Goal: Task Accomplishment & Management: Manage account settings

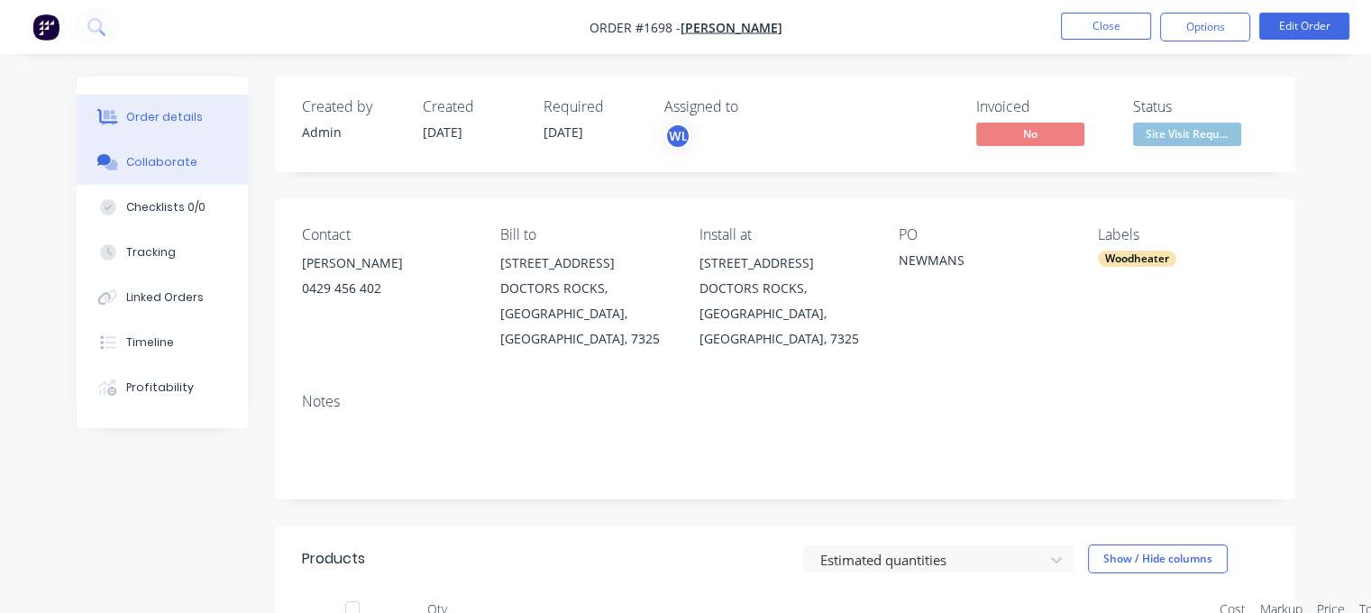
click at [144, 158] on div "Collaborate" at bounding box center [161, 162] width 71 height 16
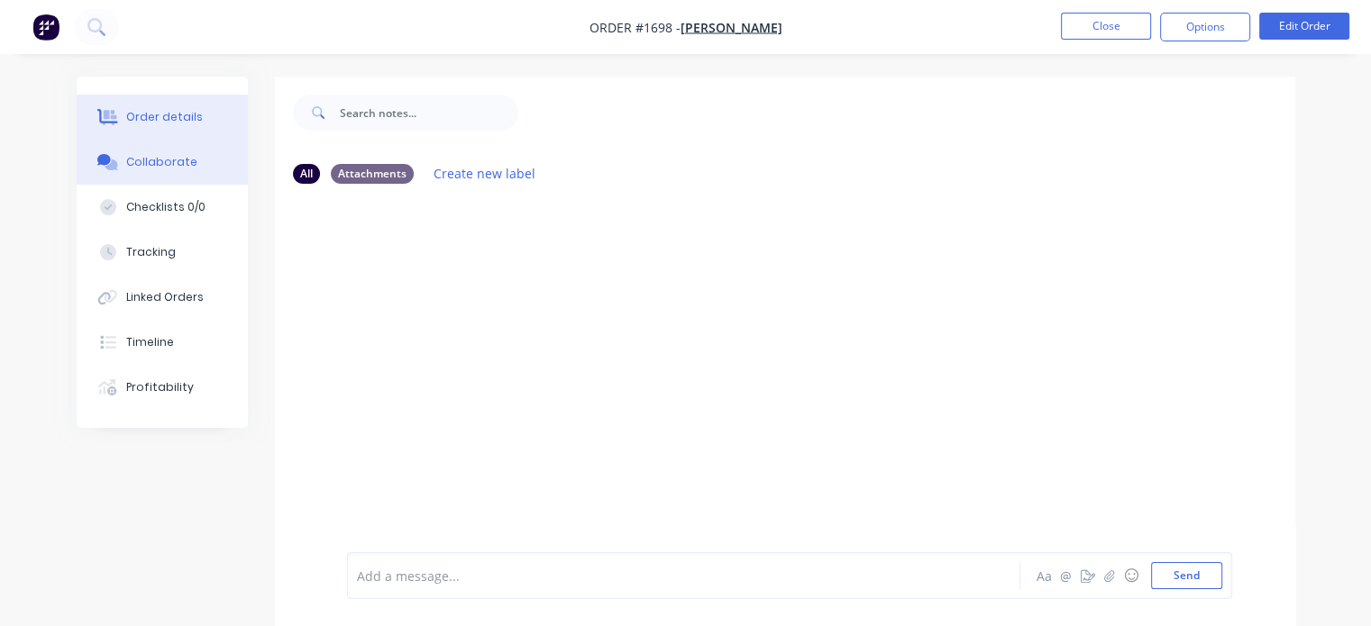
click at [113, 129] on button "Order details" at bounding box center [162, 117] width 171 height 45
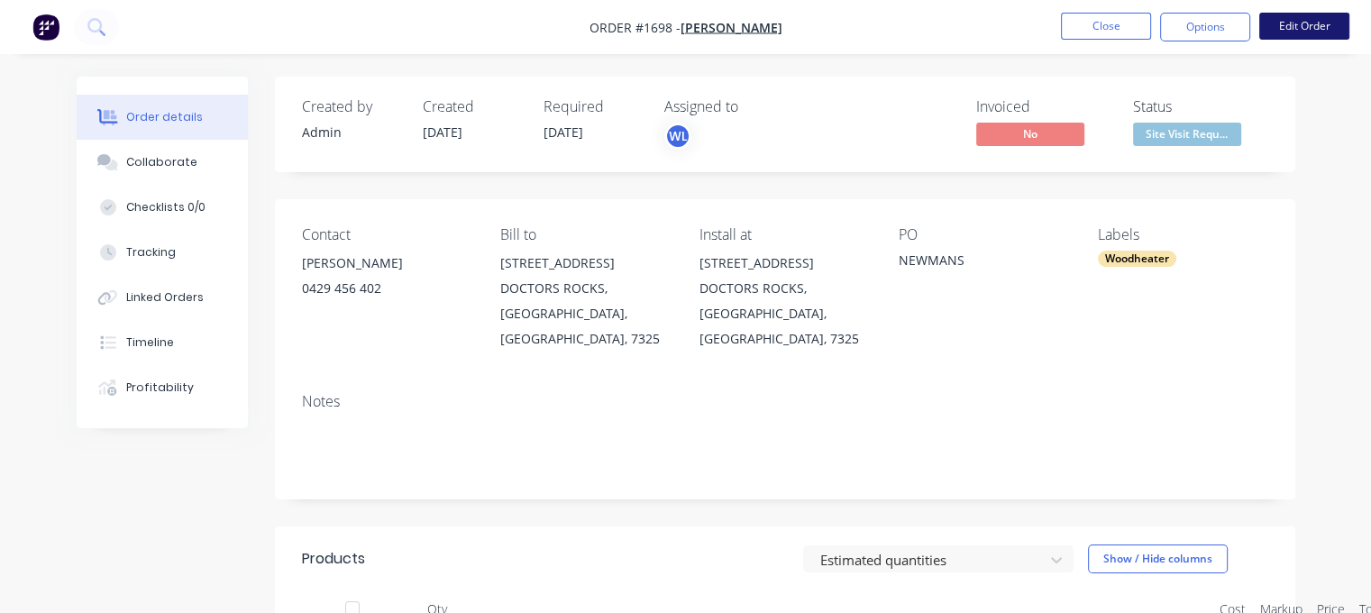
click at [1305, 27] on button "Edit Order" at bounding box center [1304, 26] width 90 height 27
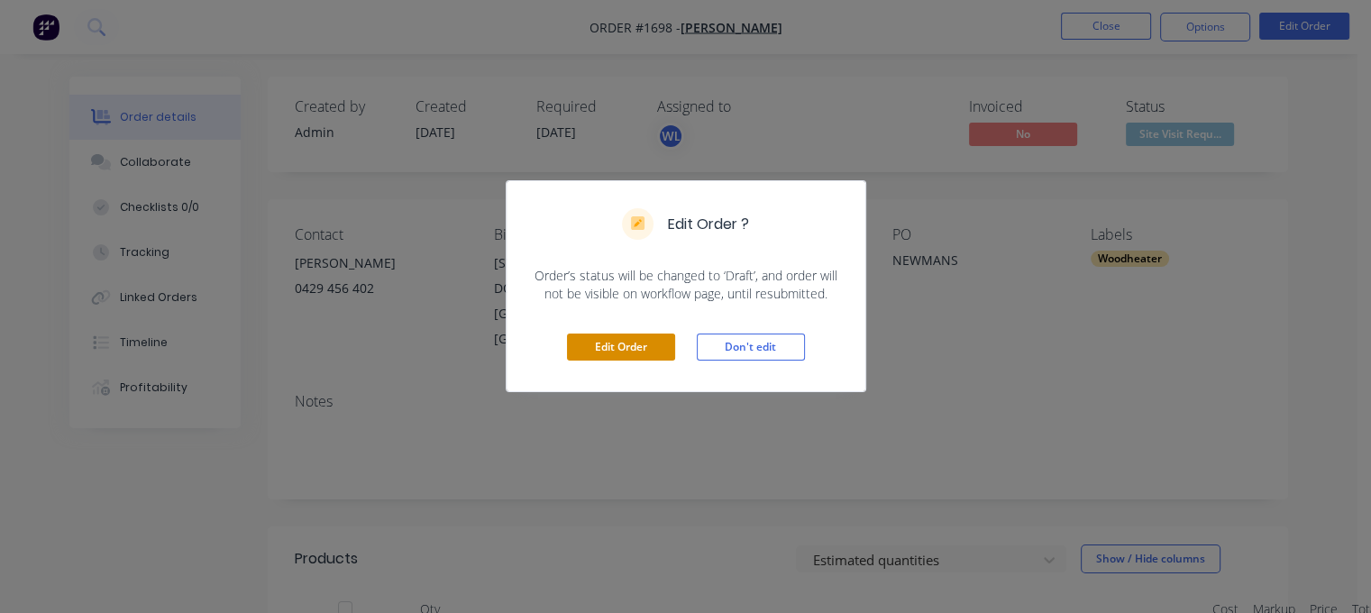
click at [600, 344] on button "Edit Order" at bounding box center [621, 346] width 108 height 27
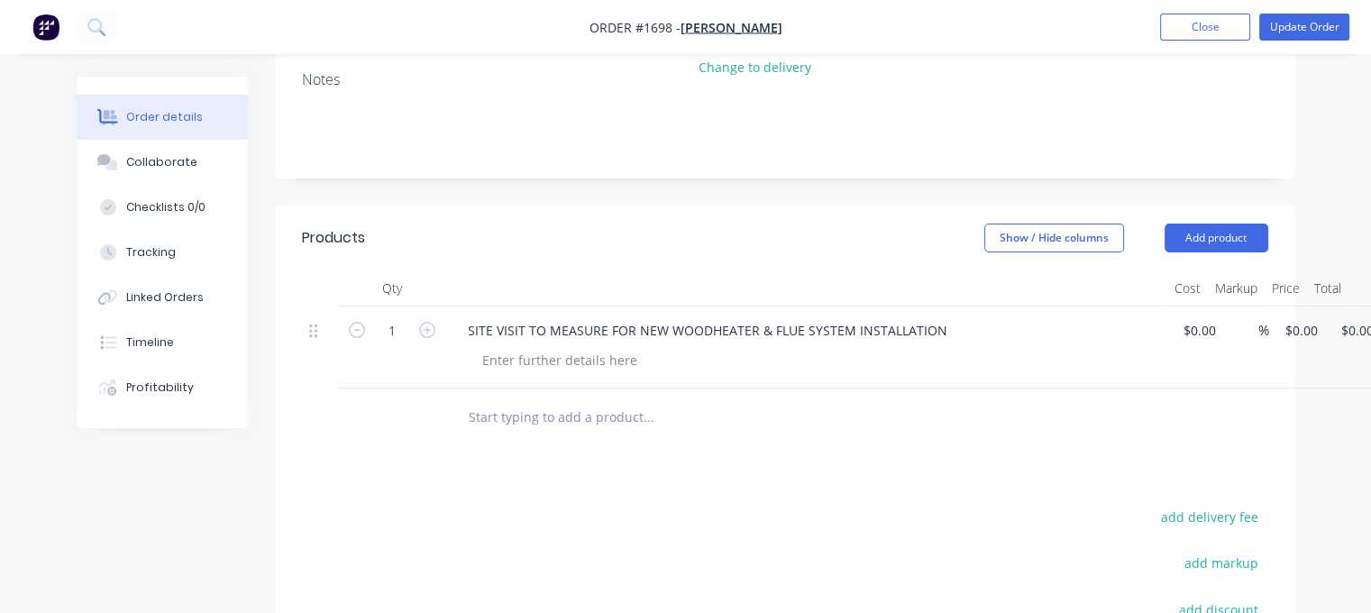
scroll to position [360, 0]
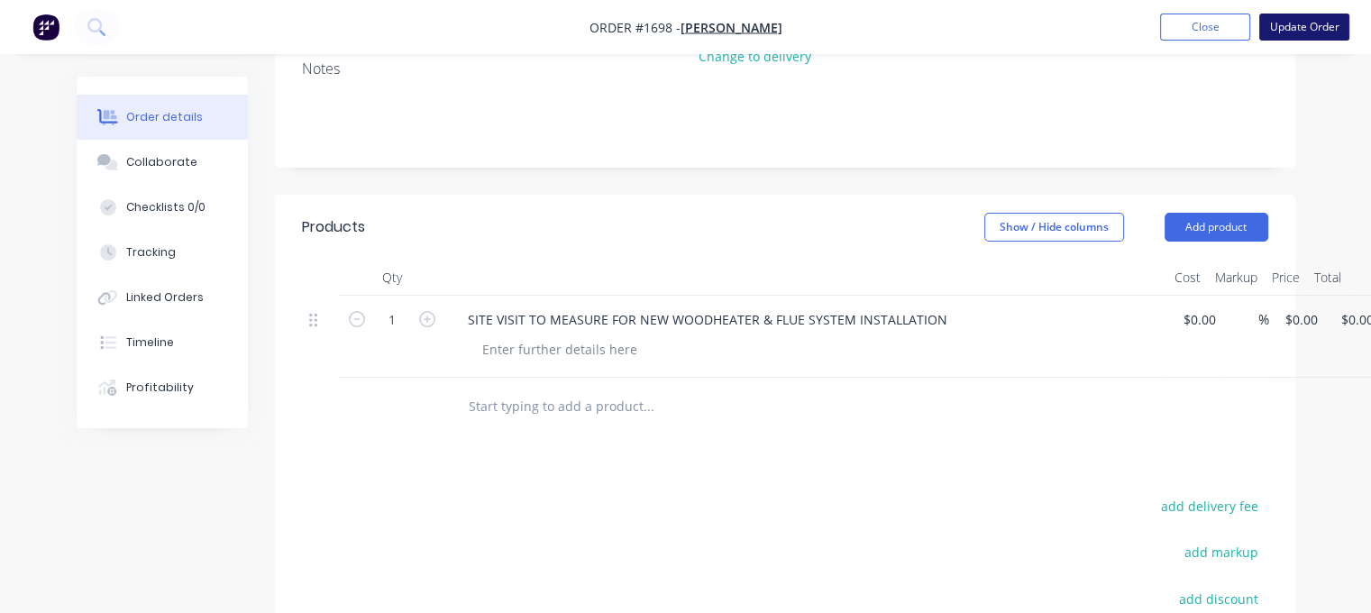
click at [1328, 28] on button "Update Order" at bounding box center [1304, 27] width 90 height 27
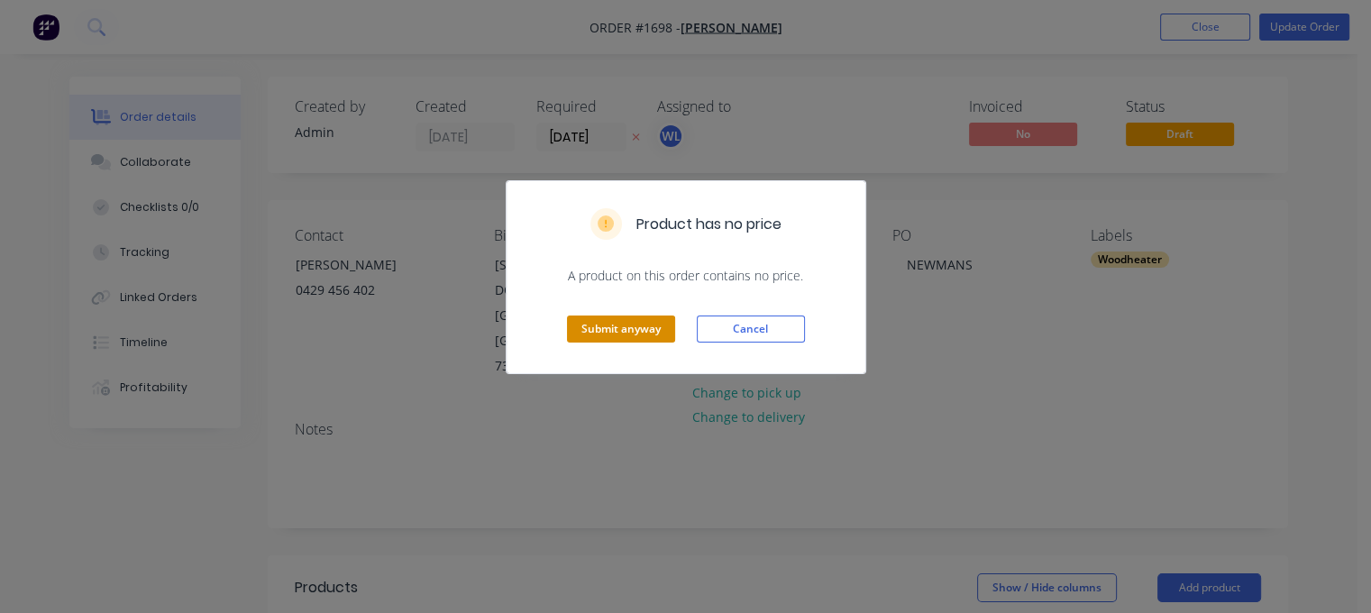
click at [629, 323] on button "Submit anyway" at bounding box center [621, 328] width 108 height 27
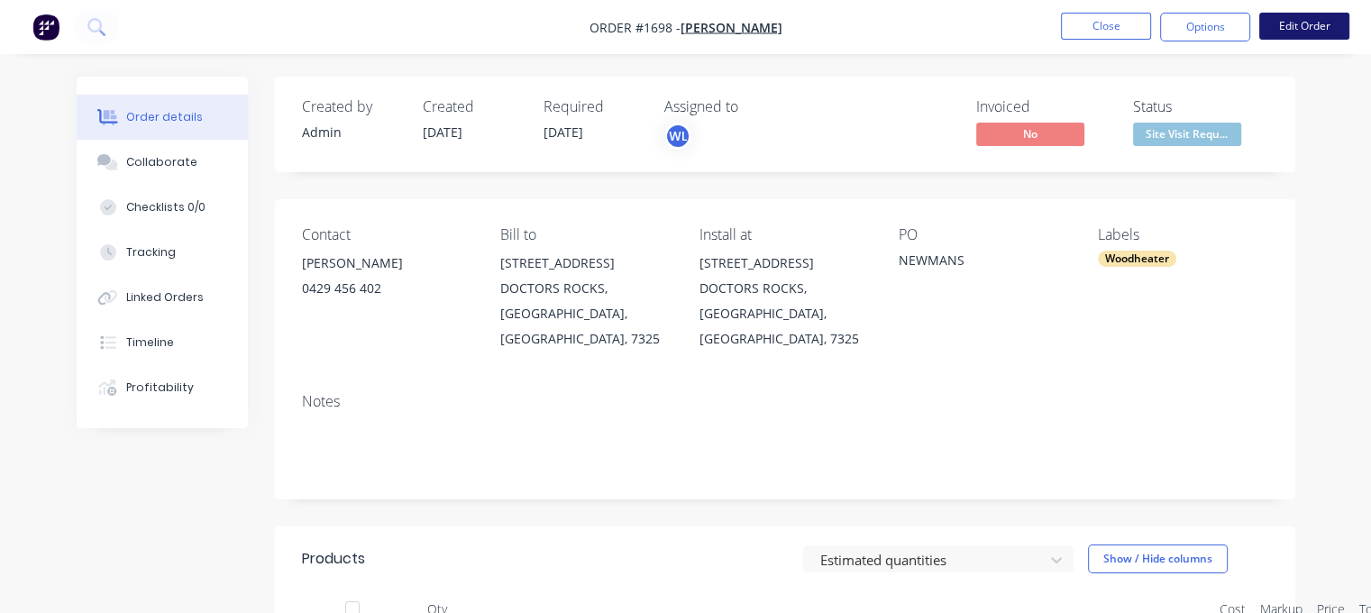
click at [1316, 34] on button "Edit Order" at bounding box center [1304, 26] width 90 height 27
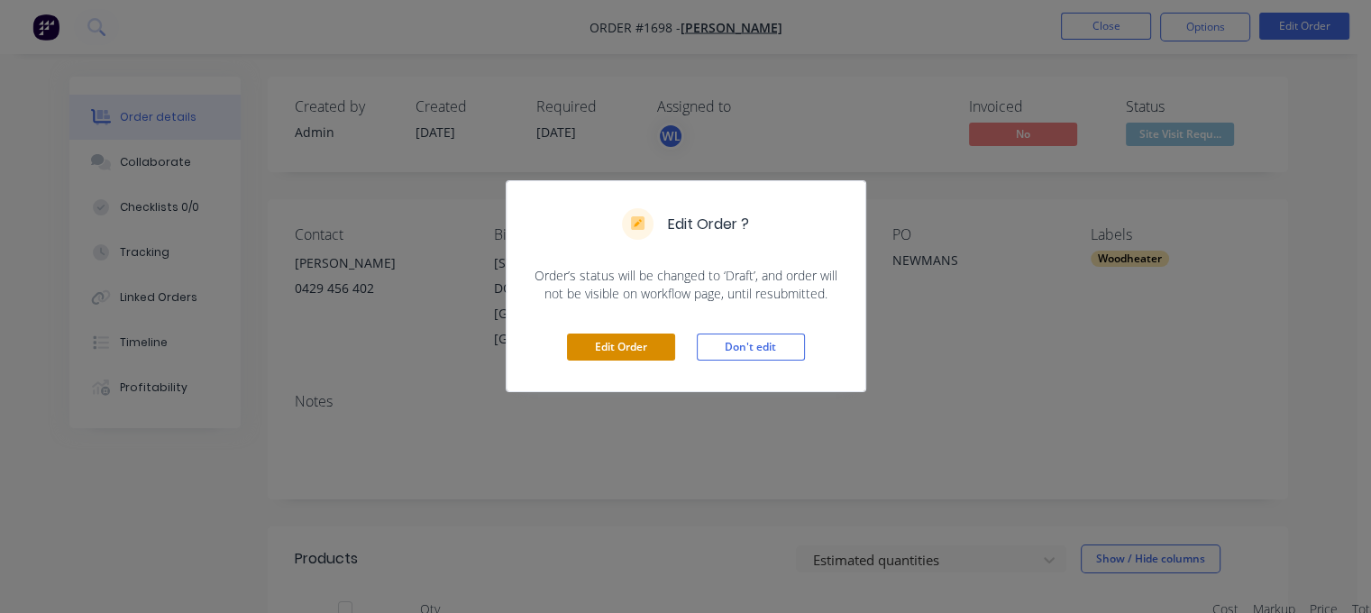
click at [611, 347] on button "Edit Order" at bounding box center [621, 346] width 108 height 27
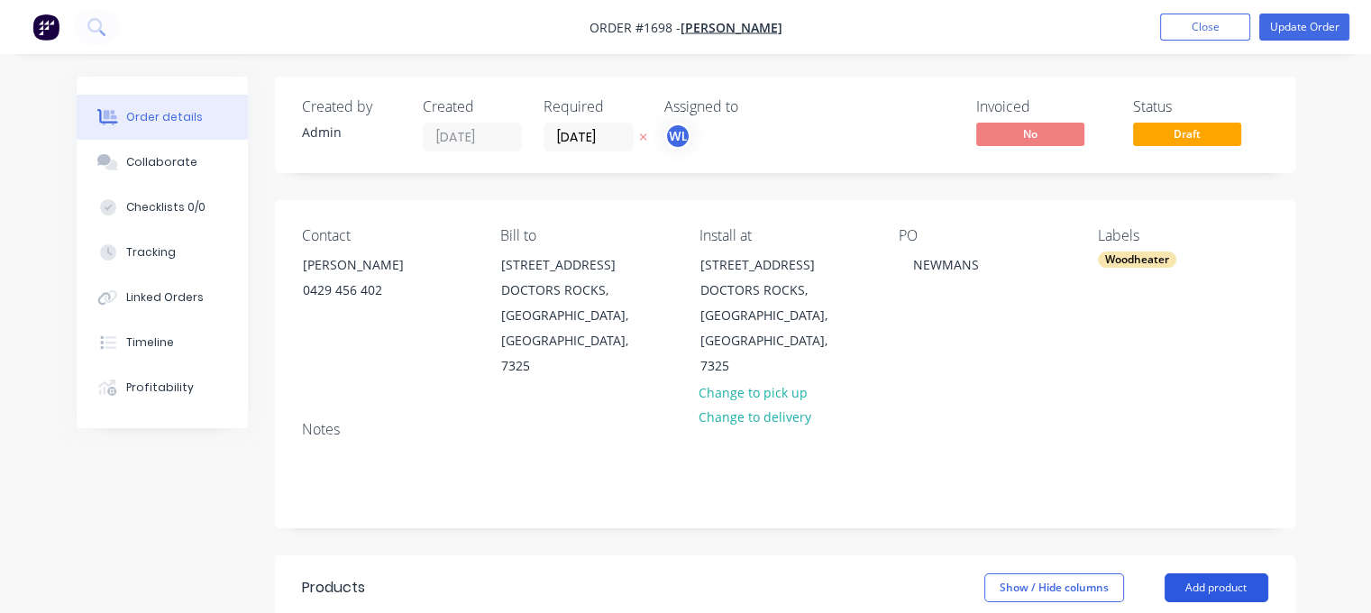
click at [1200, 573] on button "Add product" at bounding box center [1216, 587] width 104 height 29
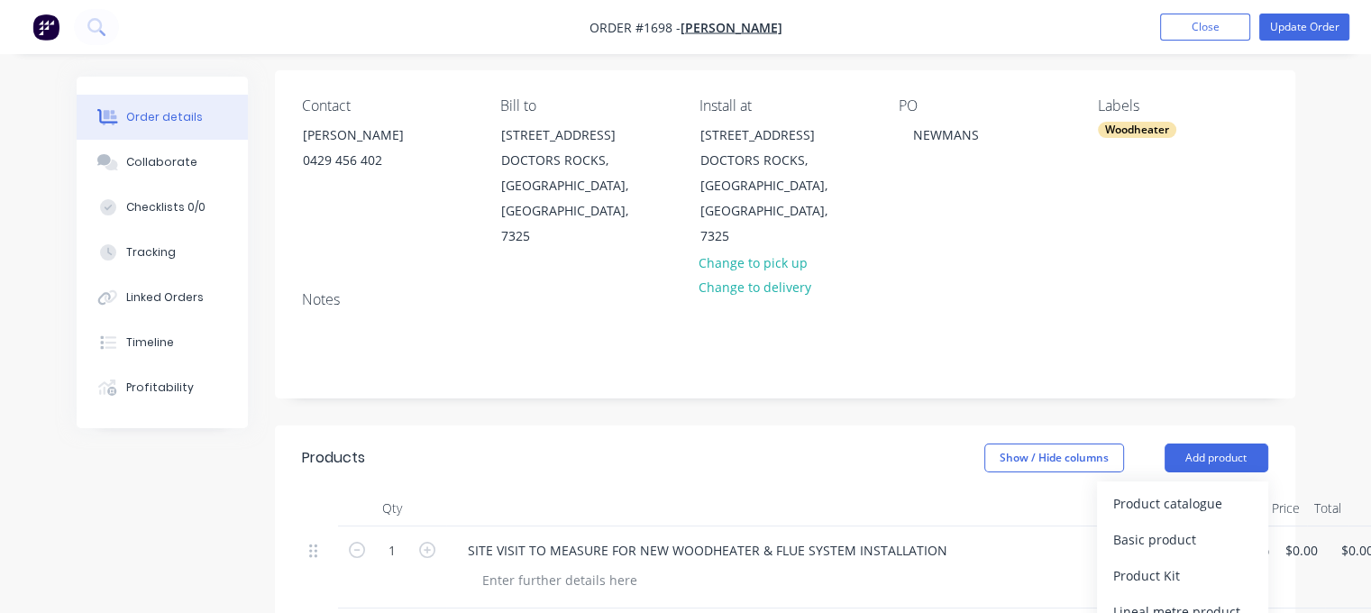
scroll to position [451, 0]
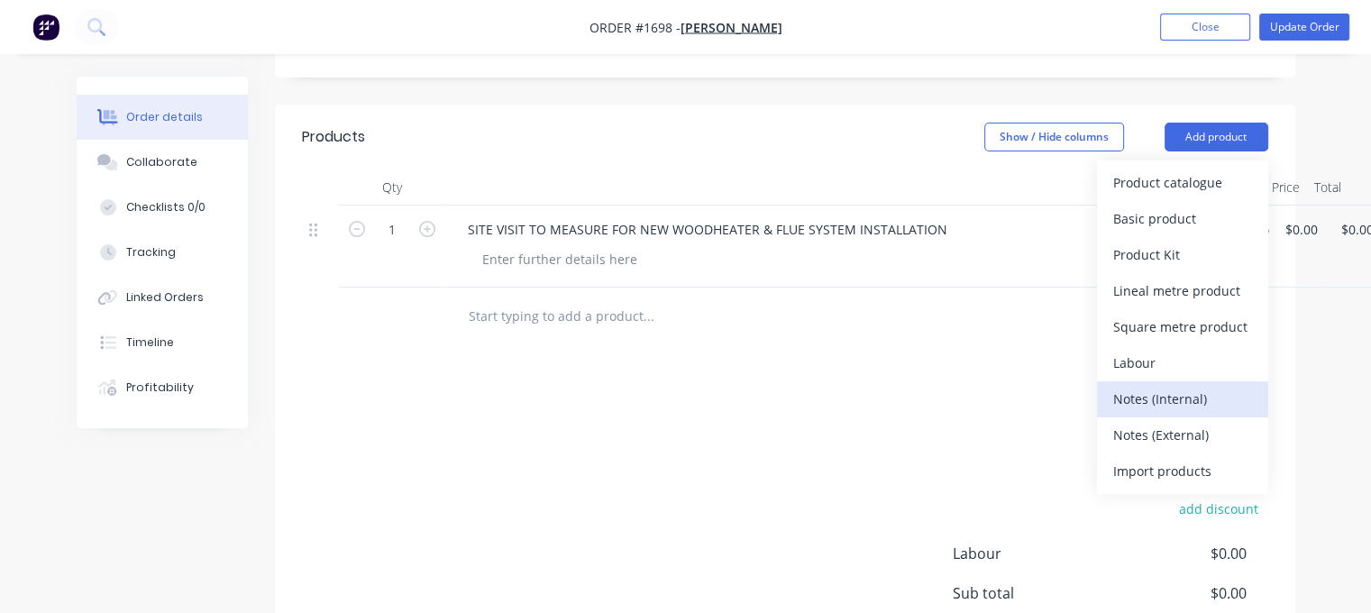
click at [1146, 386] on div "Notes (Internal)" at bounding box center [1182, 399] width 139 height 26
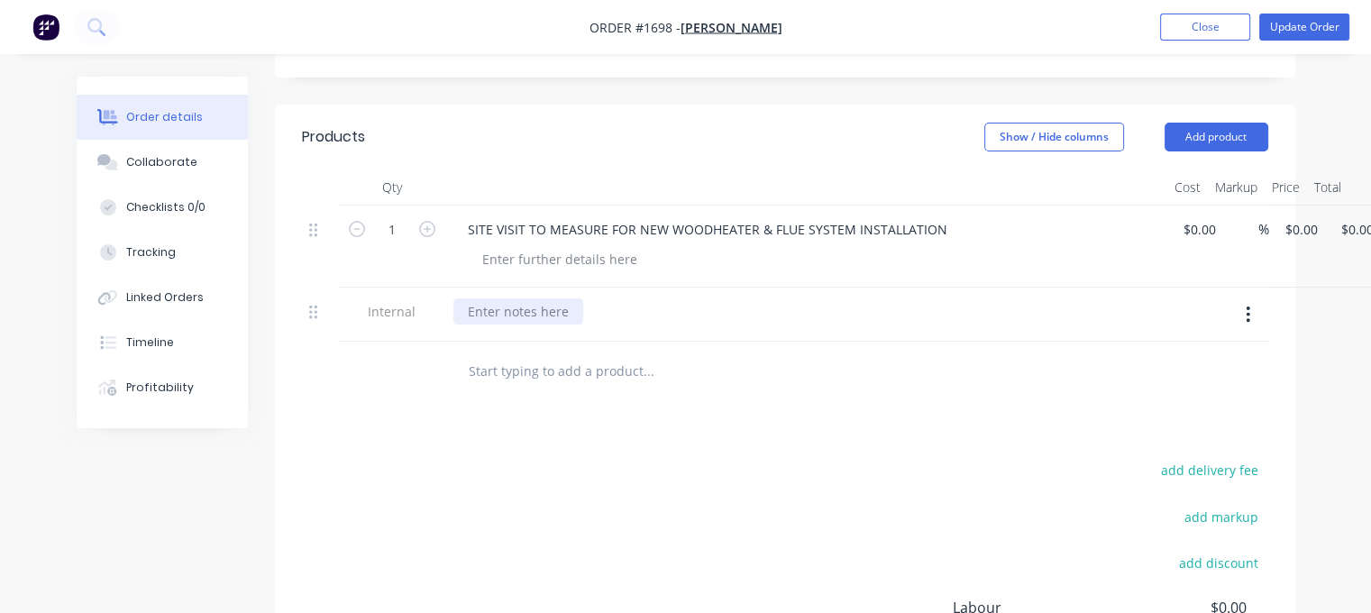
click at [536, 298] on div at bounding box center [518, 311] width 130 height 26
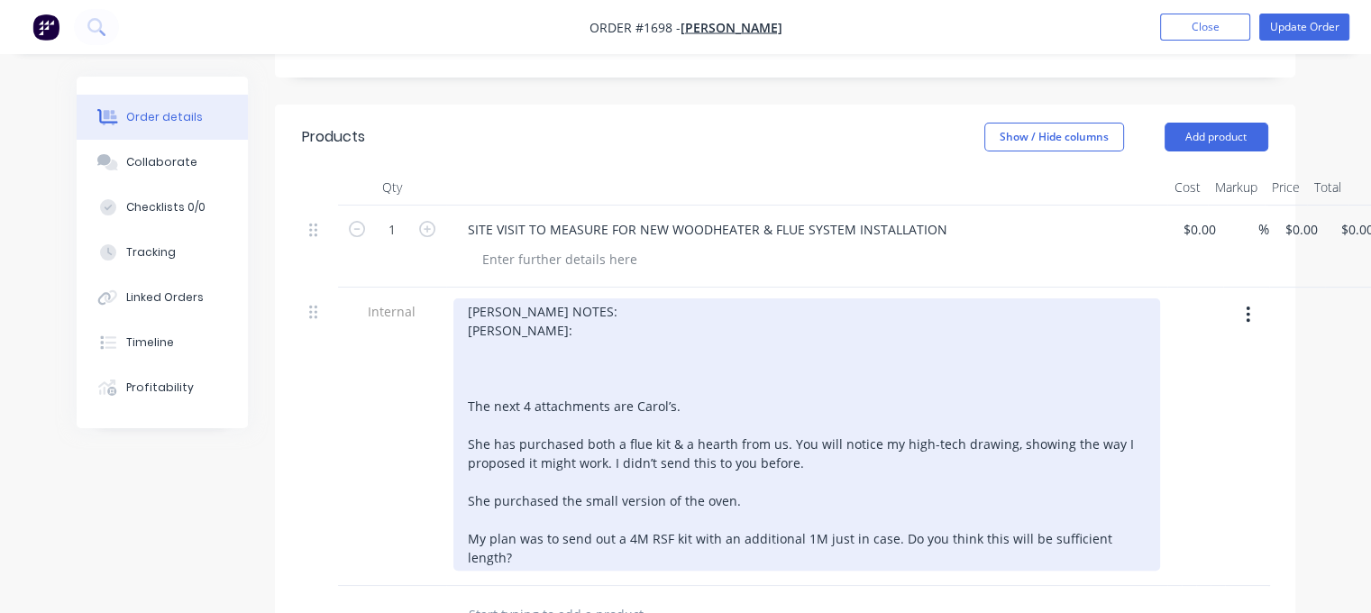
click at [549, 308] on div "[PERSON_NAME] NOTES: [PERSON_NAME]: The next 4 attachments are Carol’s. She has…" at bounding box center [806, 434] width 706 height 272
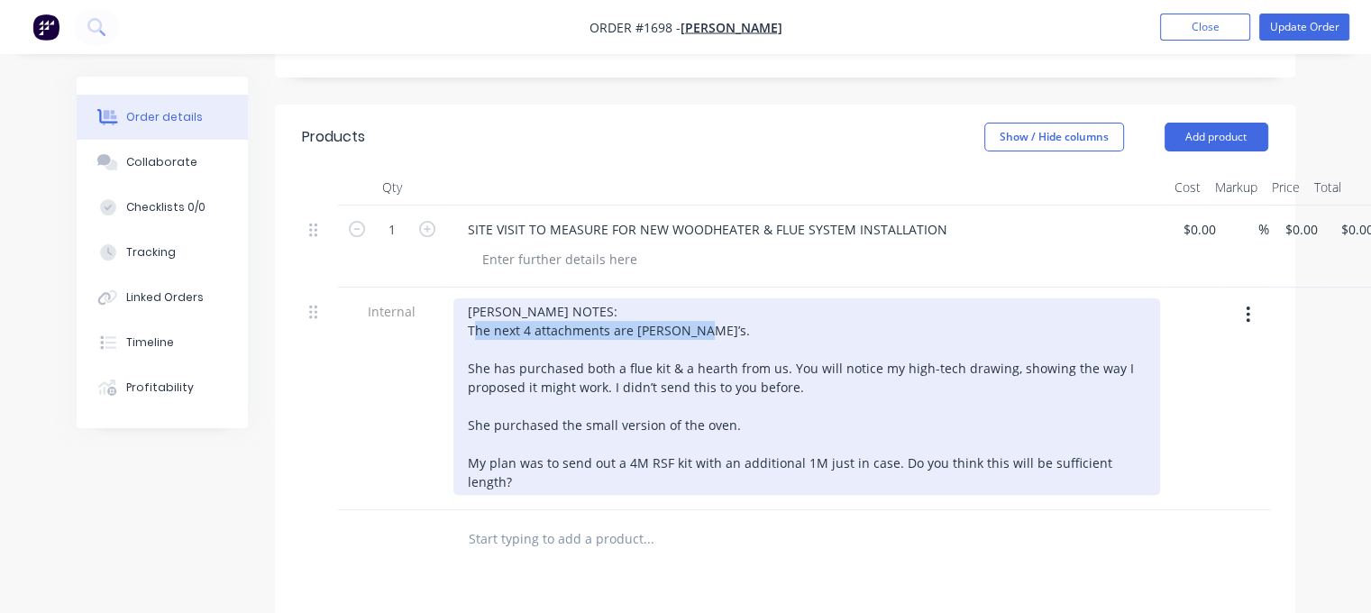
drag, startPoint x: 607, startPoint y: 341, endPoint x: 461, endPoint y: 320, distance: 147.4
click at [462, 319] on div "[PERSON_NAME] NOTES: The next 4 attachments are Carol’s. She has purchased both…" at bounding box center [806, 396] width 706 height 196
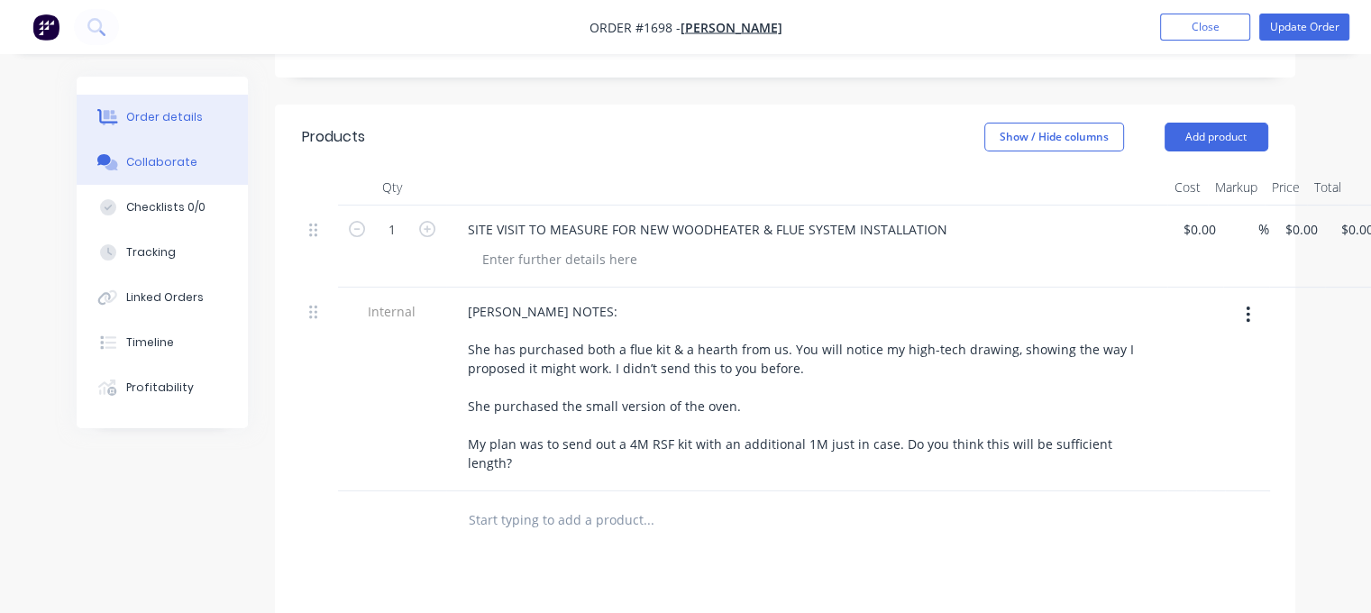
click at [180, 161] on div "Collaborate" at bounding box center [161, 162] width 71 height 16
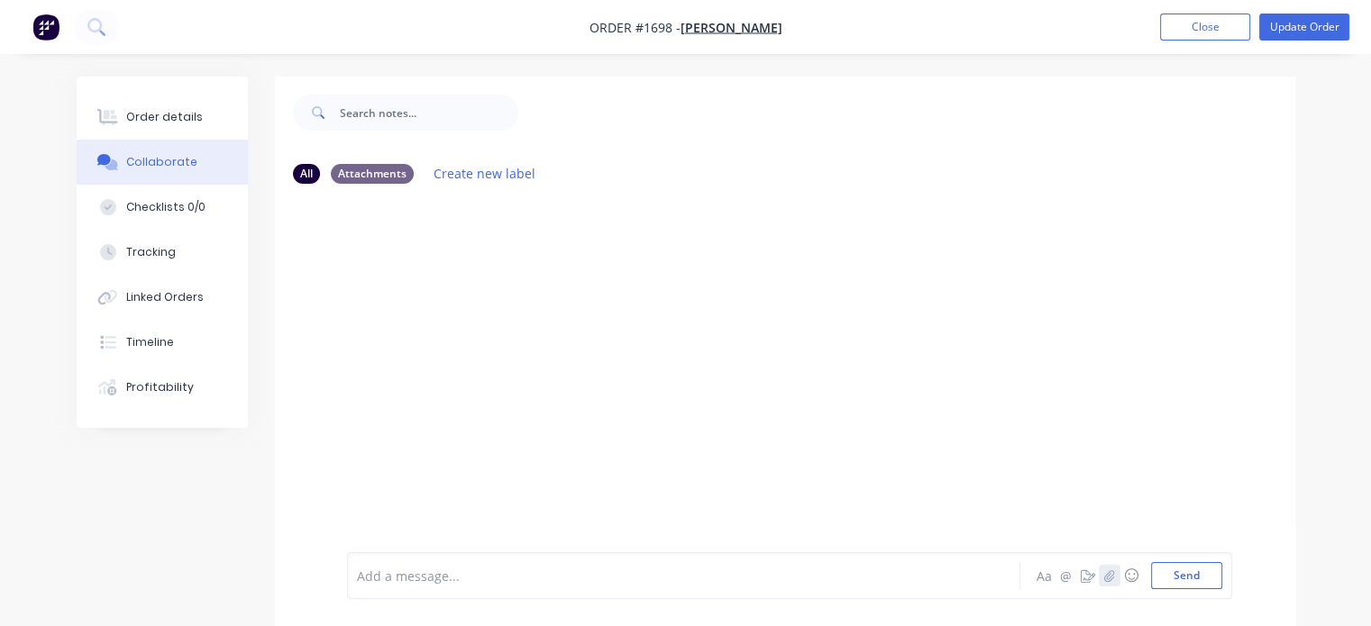
click at [1109, 574] on icon "button" at bounding box center [1108, 575] width 11 height 13
click at [1197, 574] on button "Send" at bounding box center [1186, 575] width 71 height 27
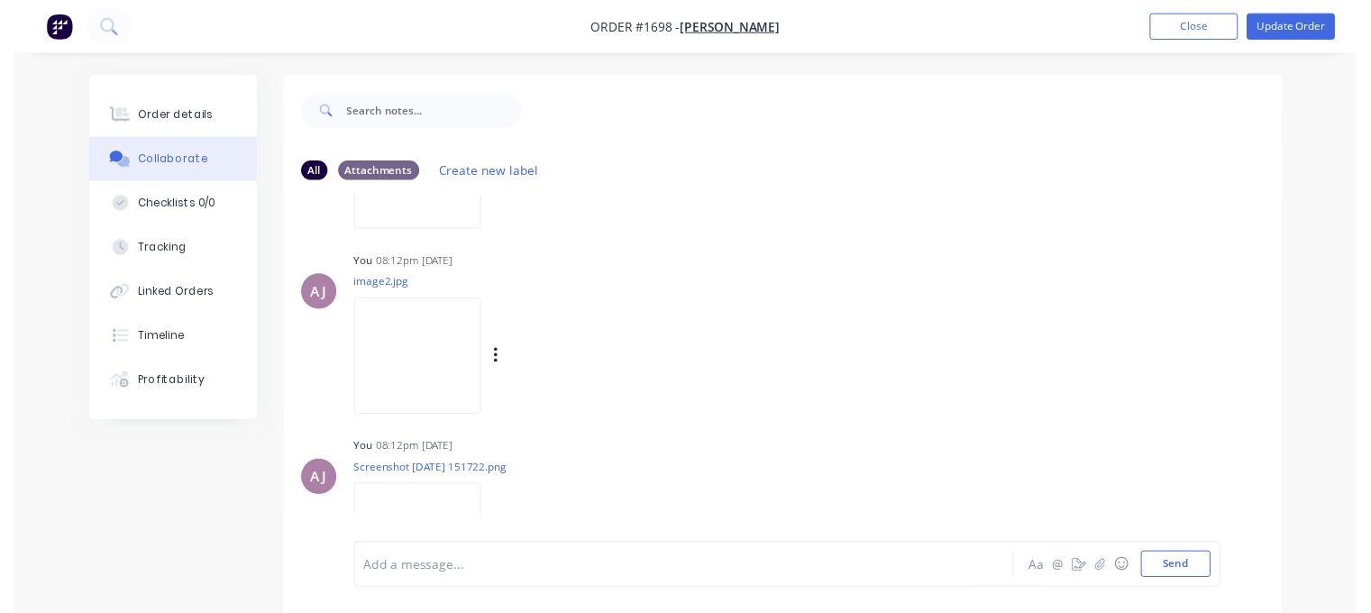
scroll to position [607, 0]
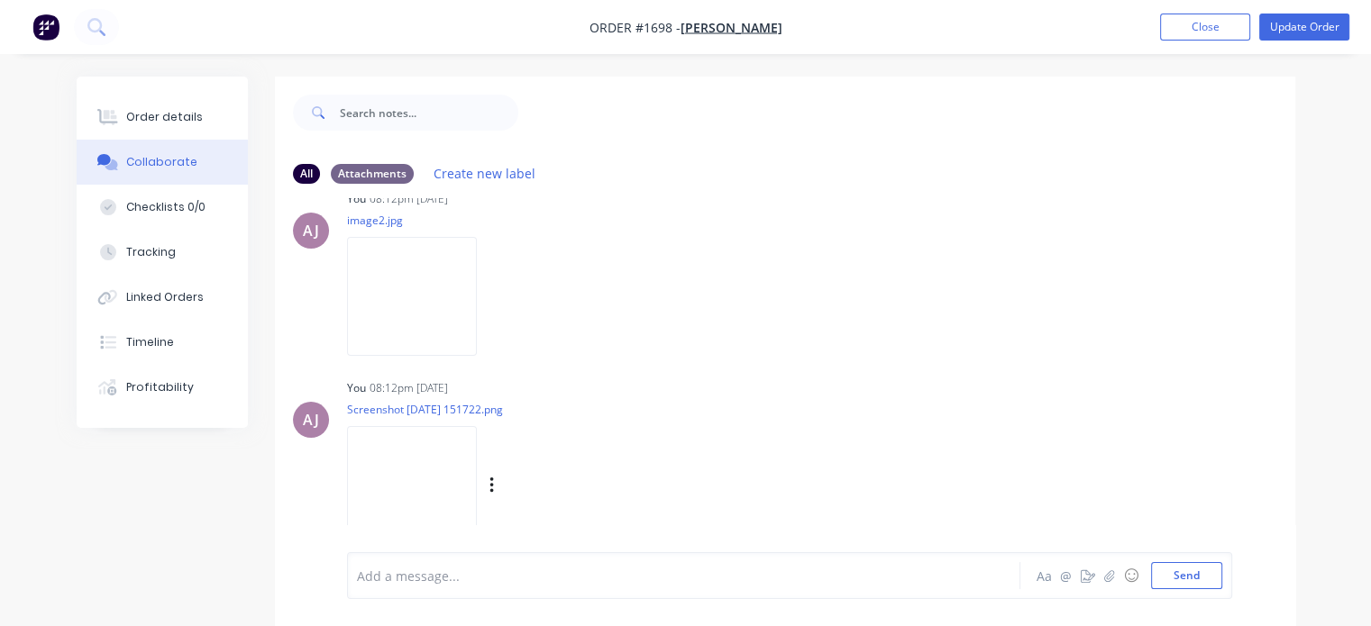
click at [477, 509] on img at bounding box center [412, 485] width 130 height 118
click at [95, 110] on div at bounding box center [108, 117] width 27 height 16
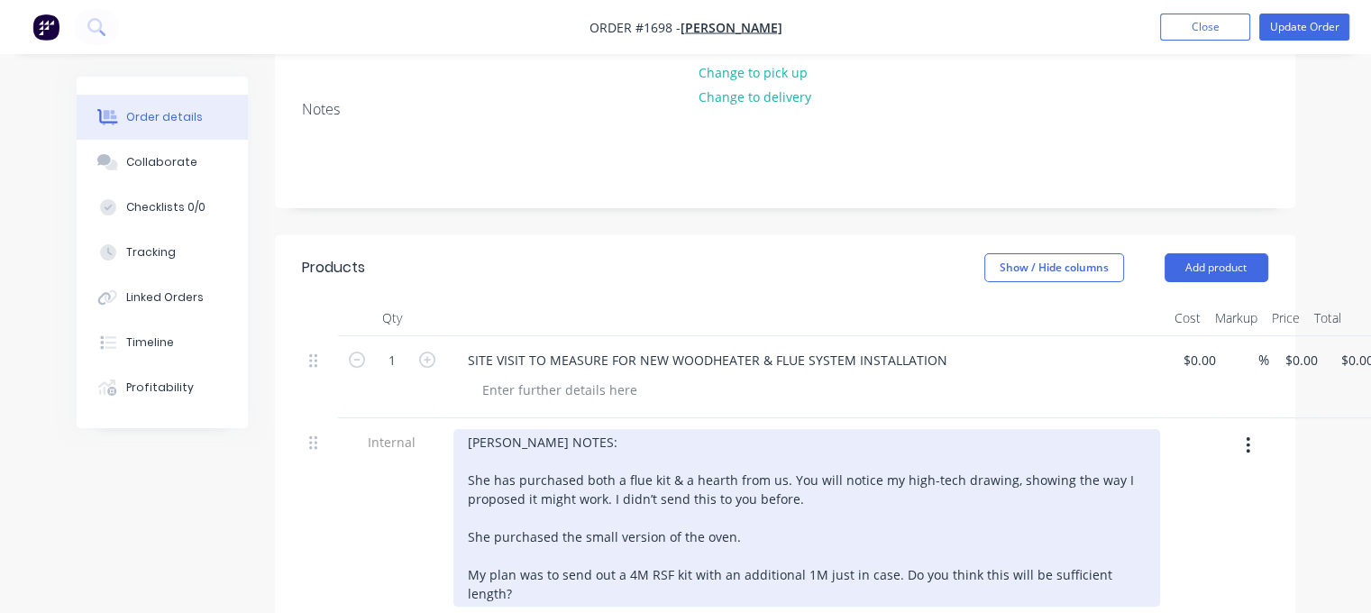
scroll to position [451, 0]
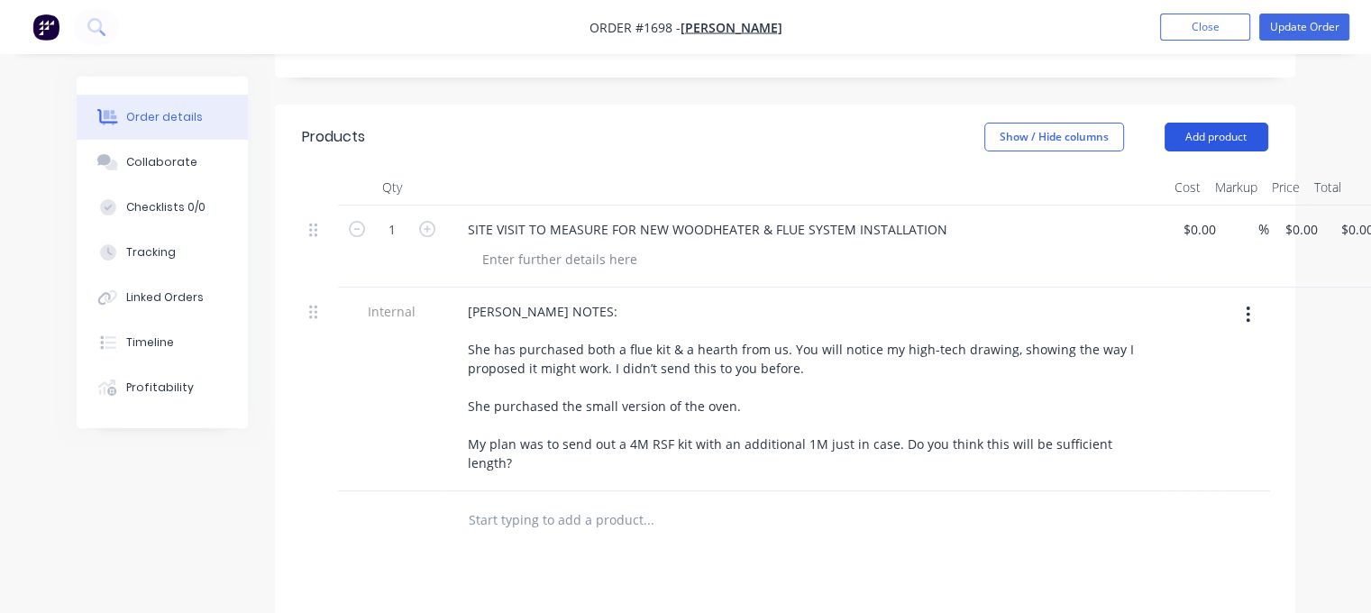
click at [1218, 123] on button "Add product" at bounding box center [1216, 137] width 104 height 29
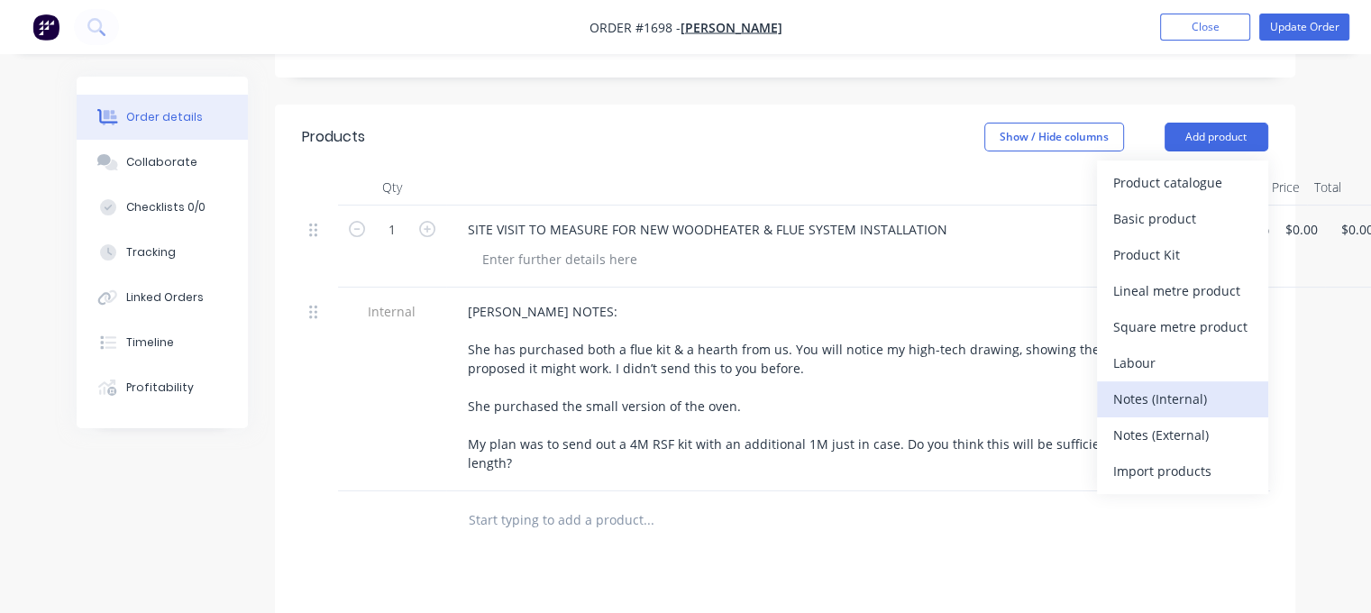
click at [1128, 386] on div "Notes (Internal)" at bounding box center [1182, 399] width 139 height 26
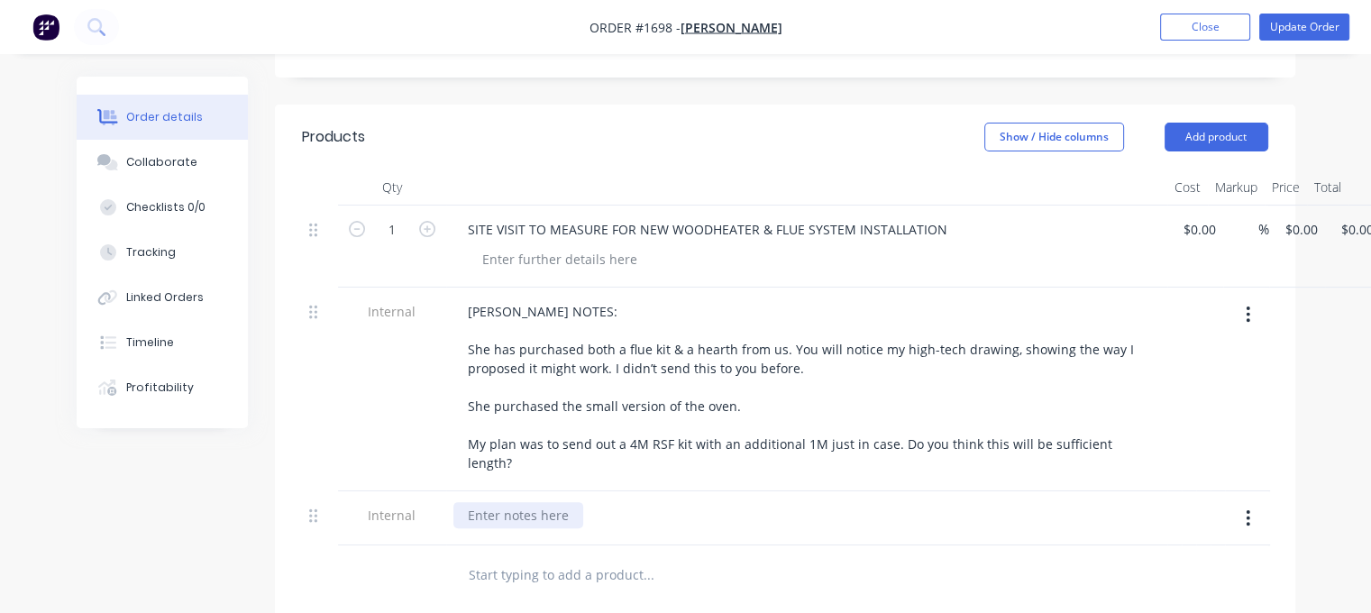
click at [534, 502] on div at bounding box center [518, 515] width 130 height 26
click at [458, 502] on div "ITEMS PURCHASED: NBO OVEN" at bounding box center [526, 524] width 146 height 45
click at [505, 502] on div "ITEMS PURCHASED: - NBO OVEN" at bounding box center [526, 524] width 146 height 45
click at [591, 502] on div "ITEMS PURCHASED: - NBO BAKERS OVEN" at bounding box center [529, 524] width 153 height 45
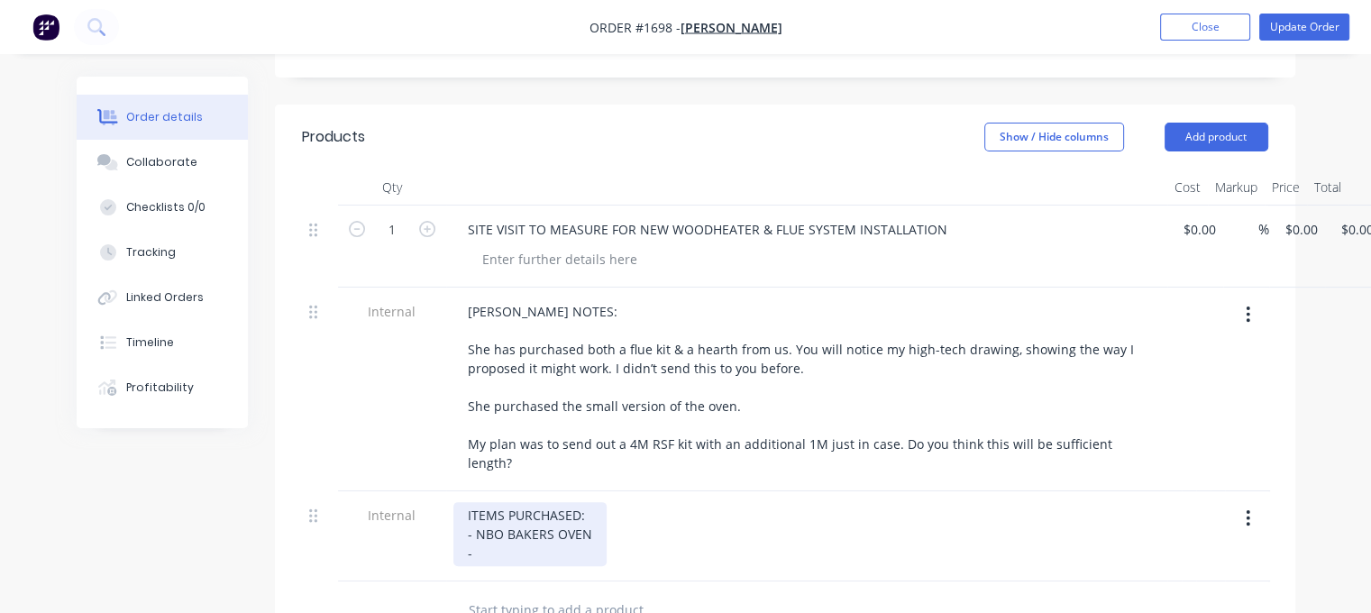
click at [519, 507] on div "ITEMS PURCHASED: - NBO BAKERS OVEN -" at bounding box center [529, 534] width 153 height 64
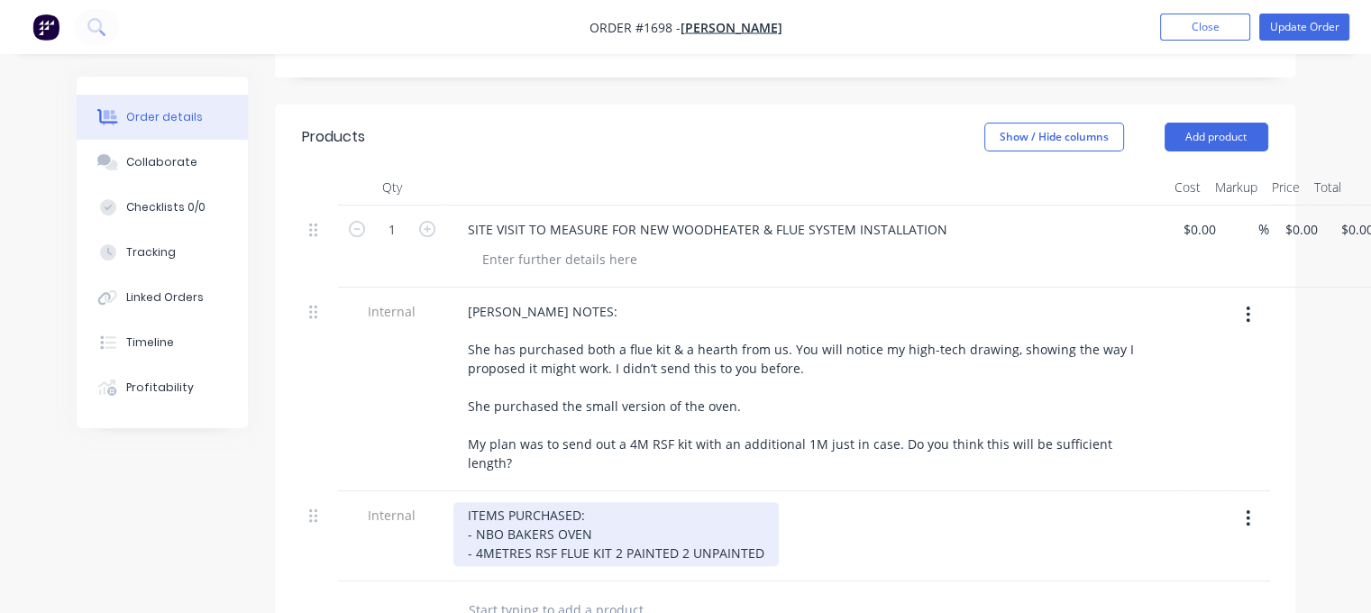
click at [479, 502] on div "ITEMS PURCHASED: - NBO BAKERS OVEN - 4METRES RSF FLUE KIT 2 PAINTED 2 UNPAINTED" at bounding box center [615, 534] width 325 height 64
click at [617, 504] on div "ITEMS PURCHASED: - NBO BAKERS OVEN - 4 METRES RSF FLUE KIT 2 PAINTED 2 UNPAINTED" at bounding box center [617, 534] width 329 height 64
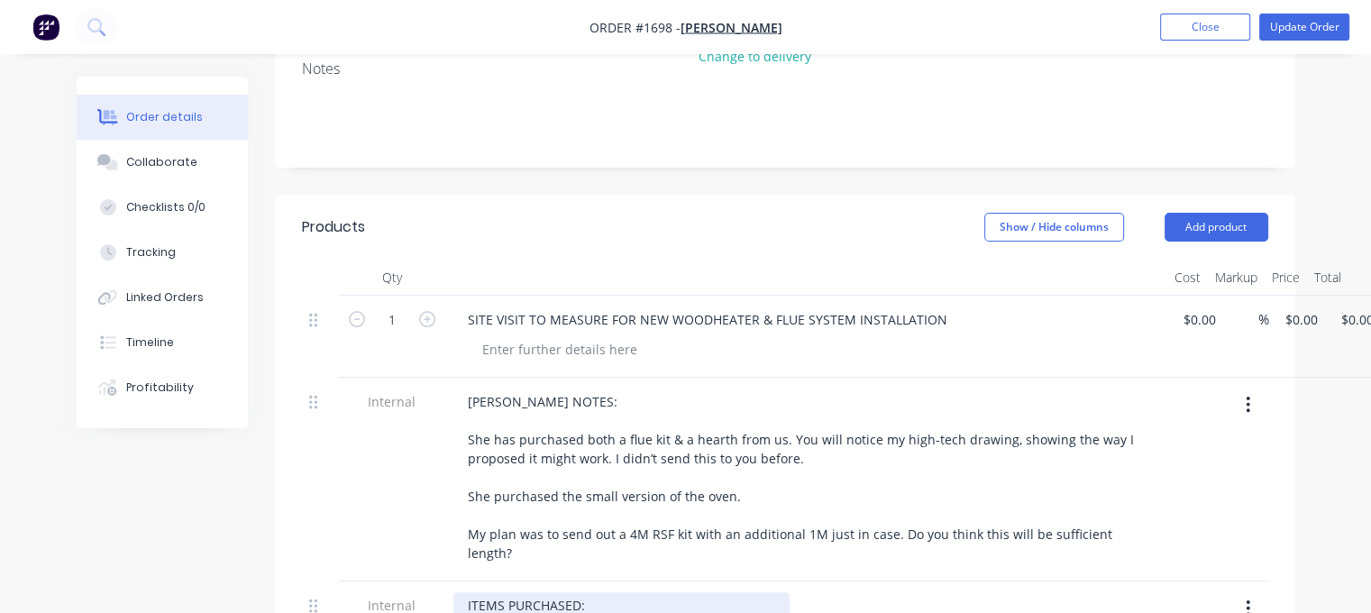
click at [776, 597] on div "ITEMS PURCHASED: - NBO BAKERS OVEN - 4 METRES RSF FLUE KIT (2 PAINTED 2 UNPAINT…" at bounding box center [621, 624] width 336 height 64
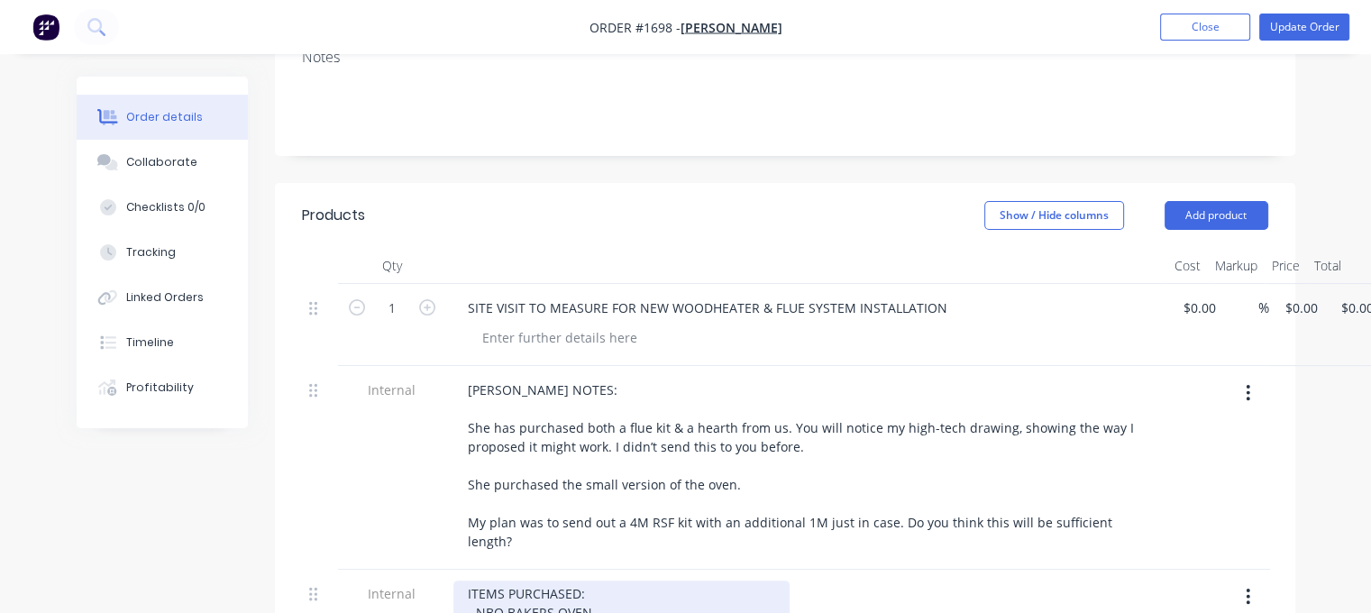
scroll to position [391, 0]
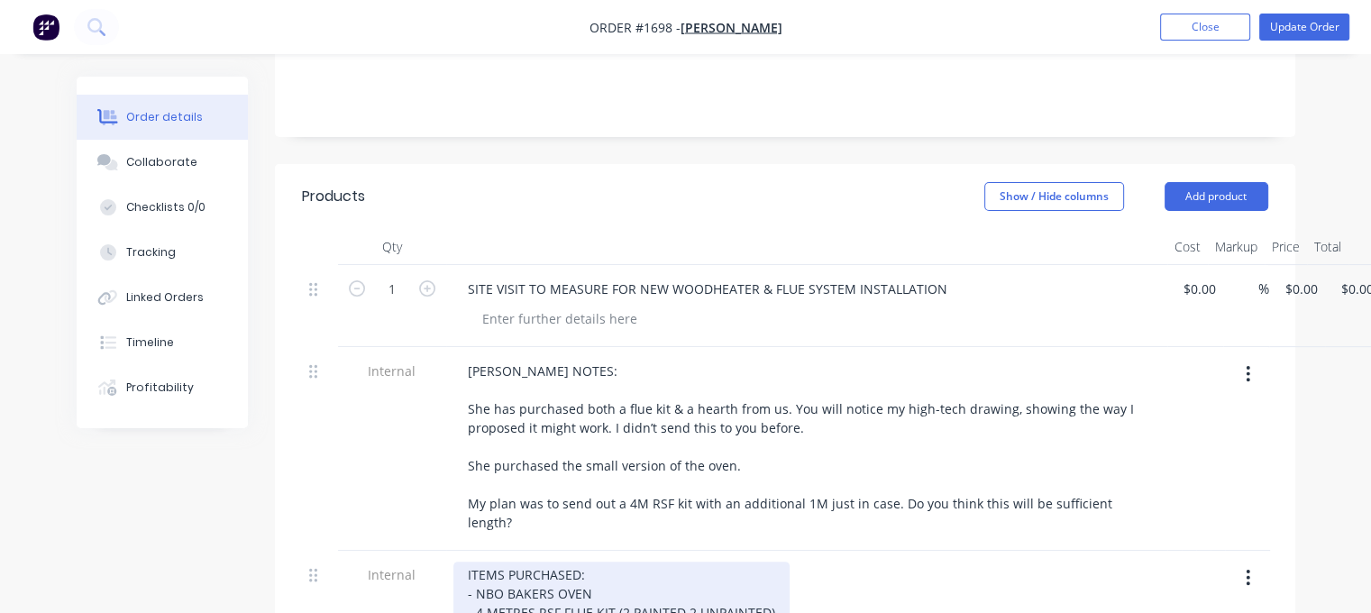
click at [508, 607] on div "ITEMS PURCHASED: - NBO BAKERS OVEN - 4 METRES RSF FLUE KIT (2 PAINTED 2 UNPAINT…" at bounding box center [621, 612] width 336 height 102
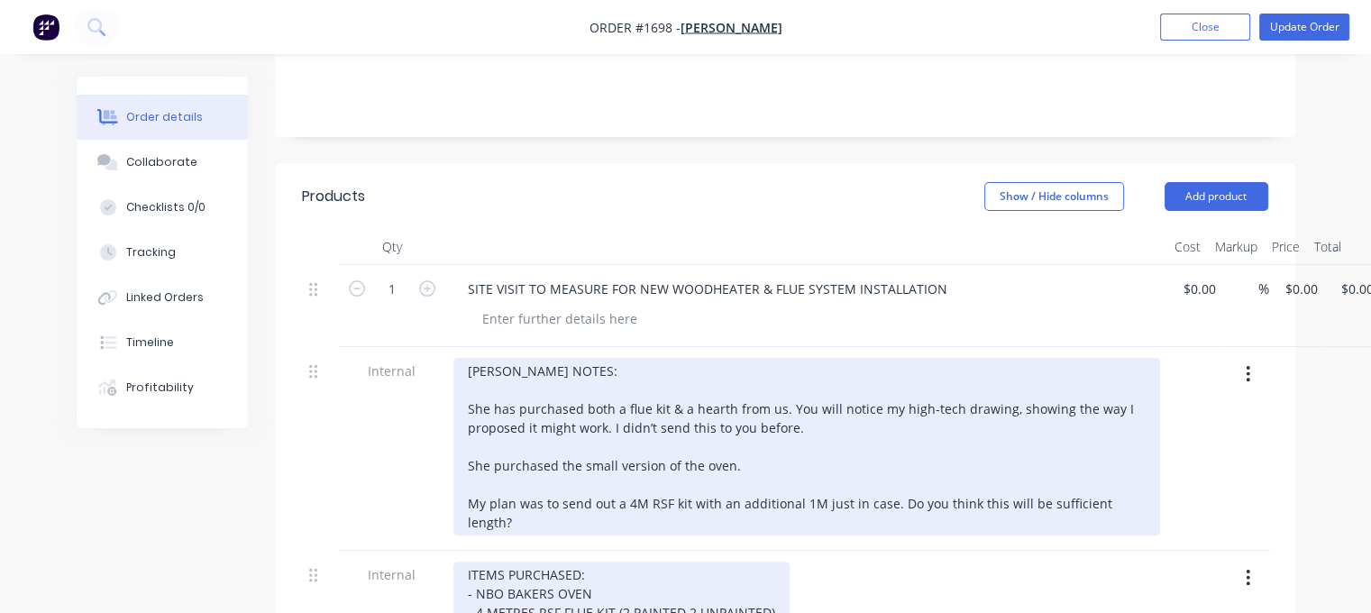
scroll to position [481, 0]
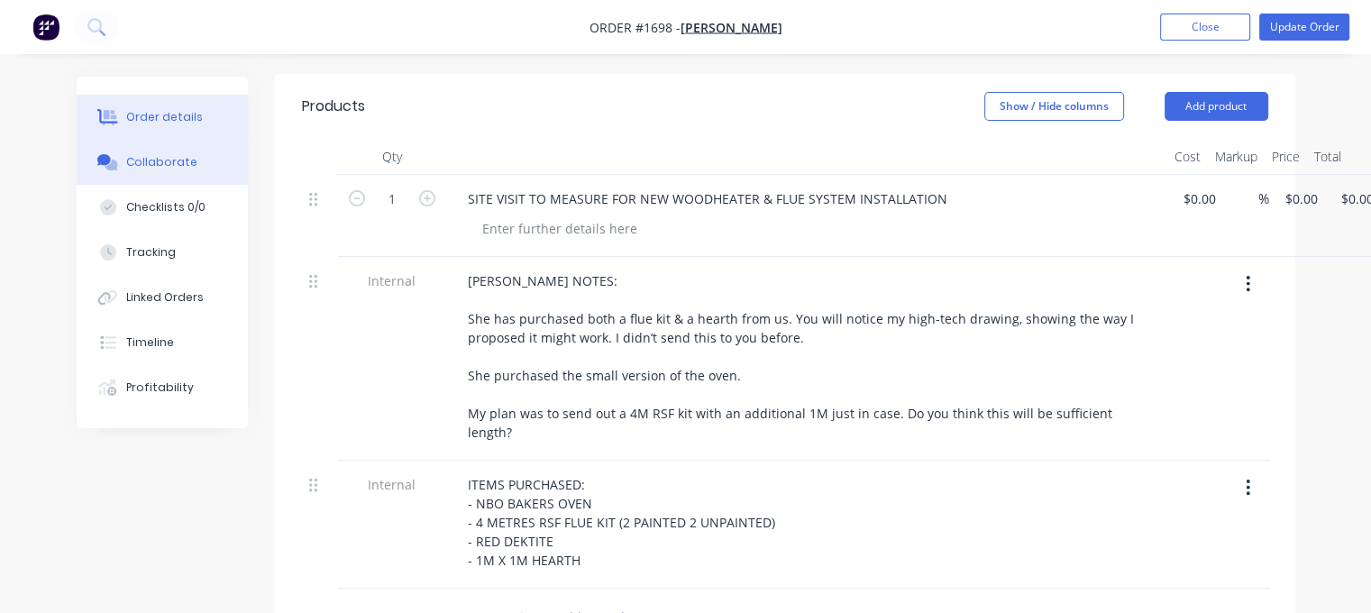
click at [166, 169] on div "Collaborate" at bounding box center [161, 162] width 71 height 16
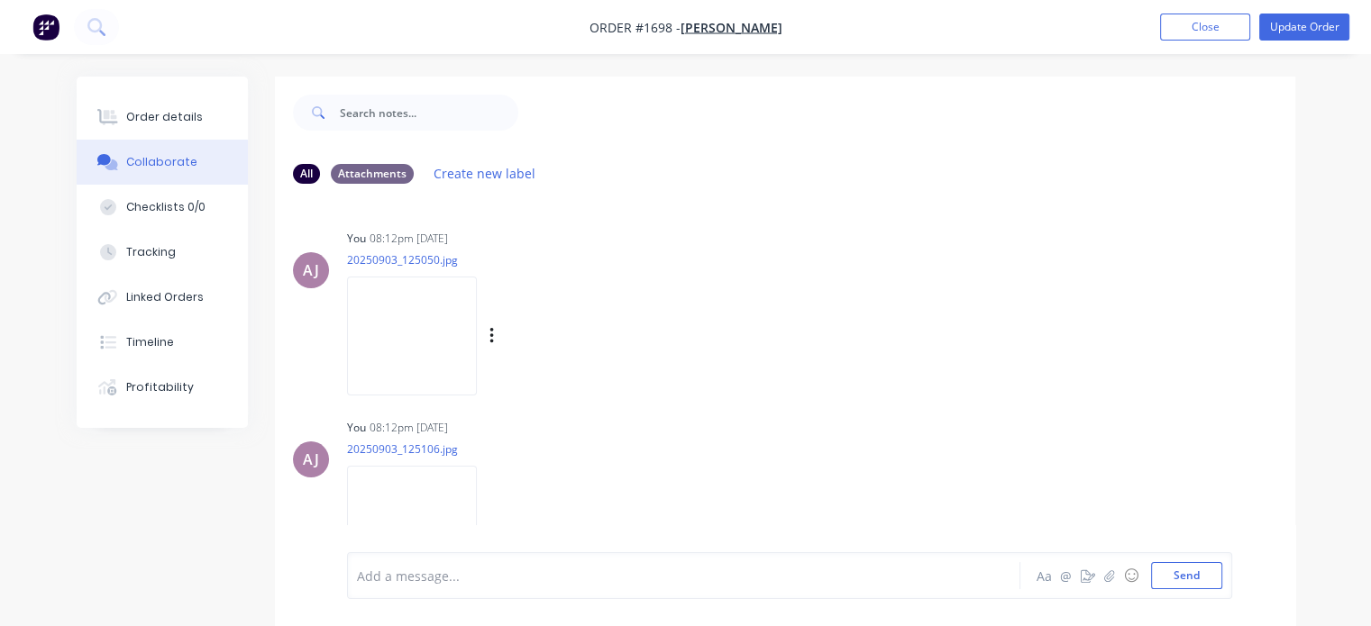
click at [413, 329] on img at bounding box center [412, 336] width 130 height 118
click at [370, 497] on img at bounding box center [412, 525] width 130 height 118
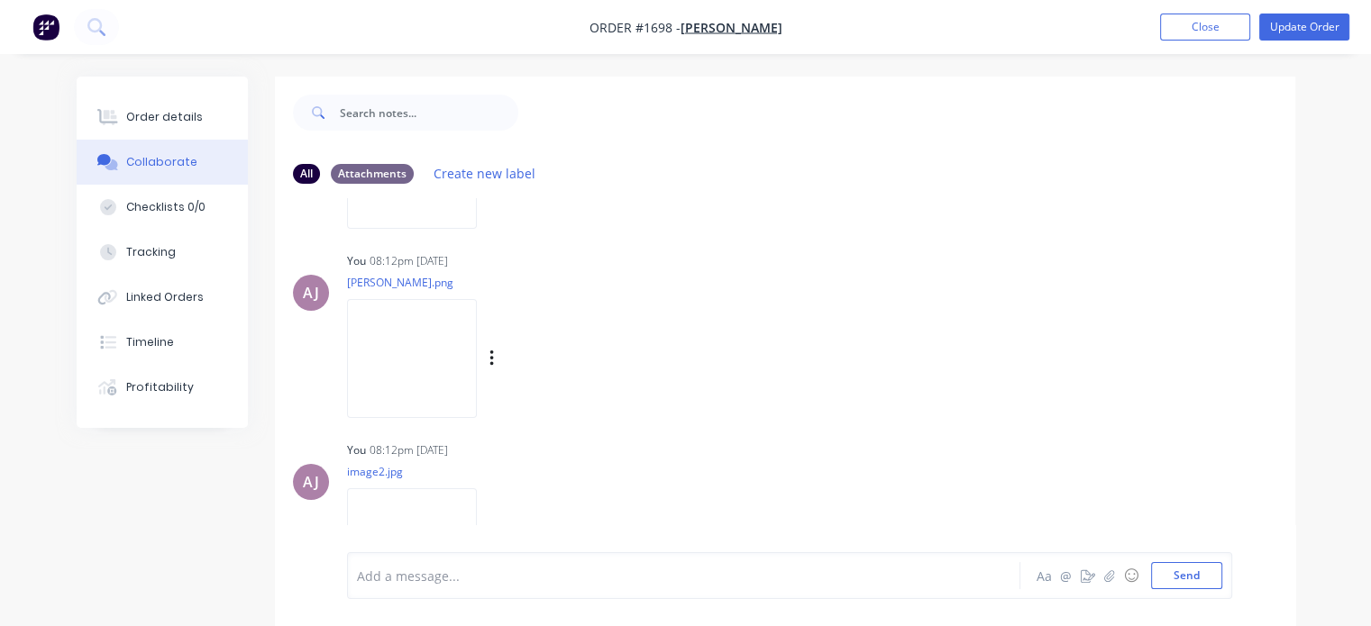
scroll to position [360, 0]
click at [476, 364] on img at bounding box center [412, 354] width 130 height 118
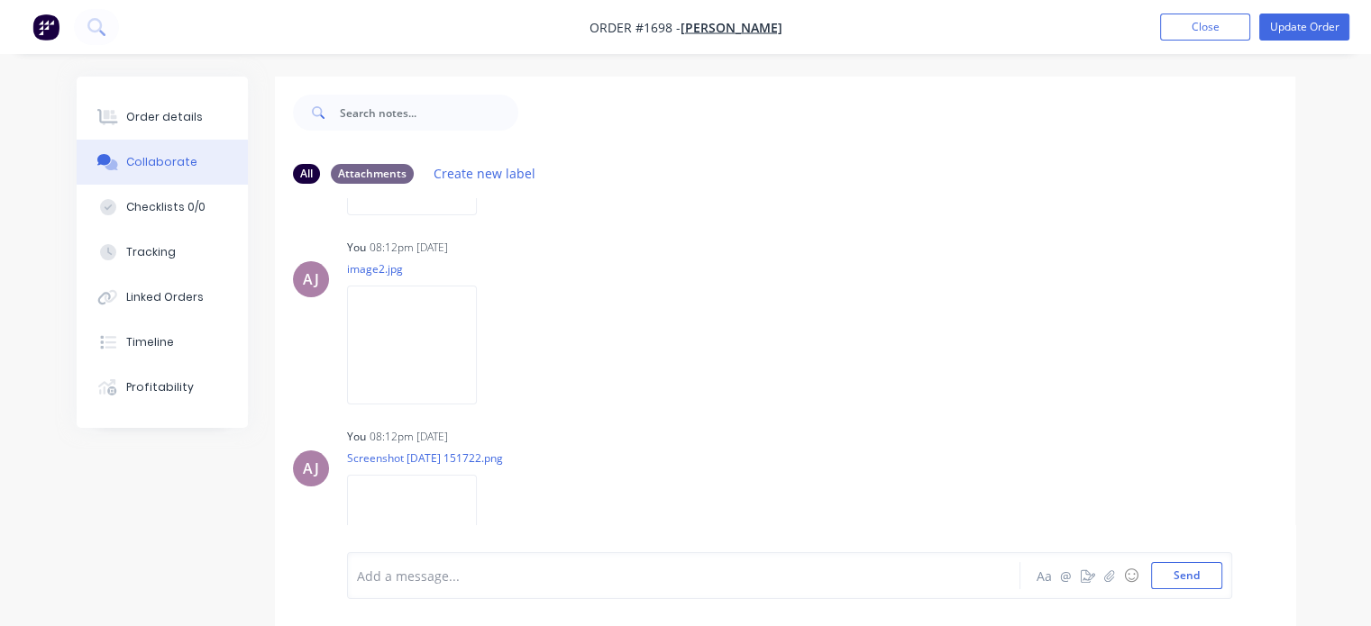
scroll to position [607, 0]
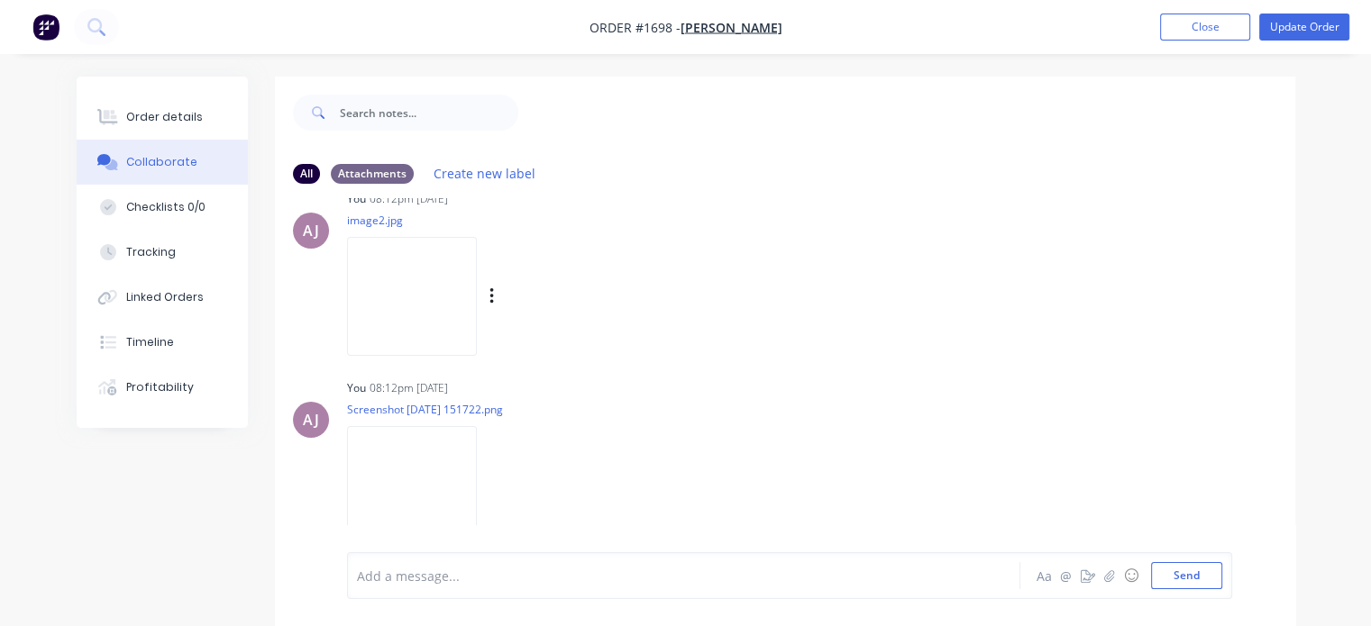
click at [477, 311] on img at bounding box center [412, 296] width 130 height 118
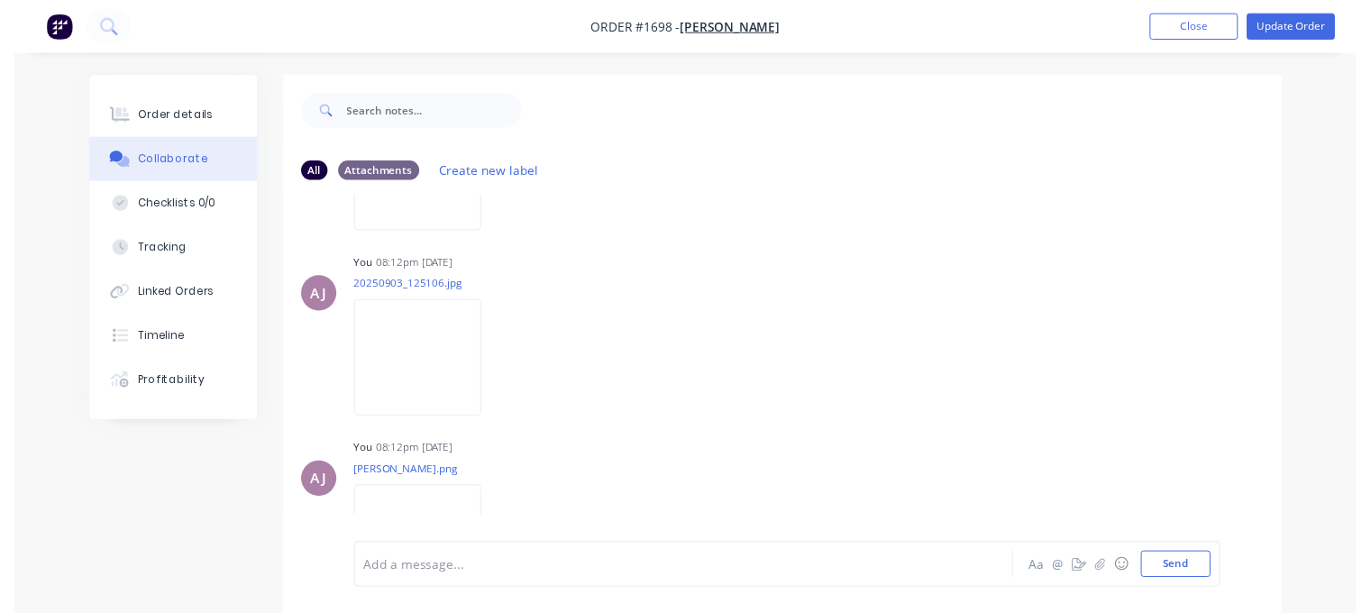
scroll to position [0, 0]
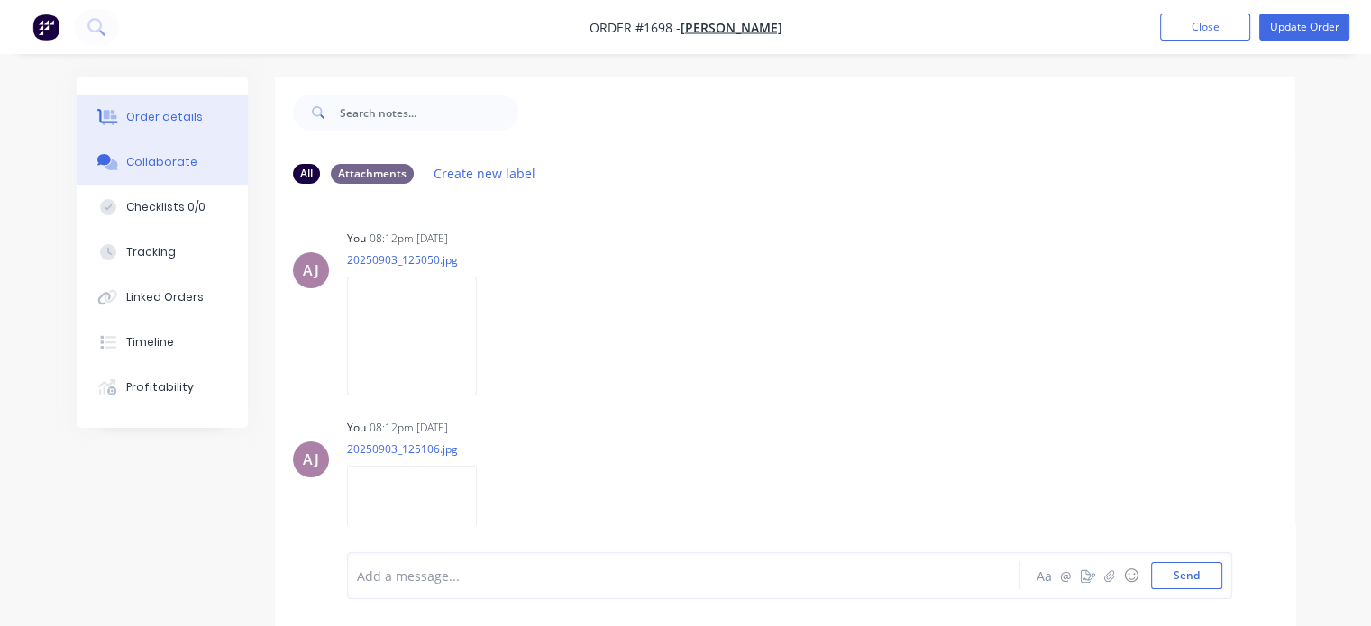
click at [195, 108] on button "Order details" at bounding box center [162, 117] width 171 height 45
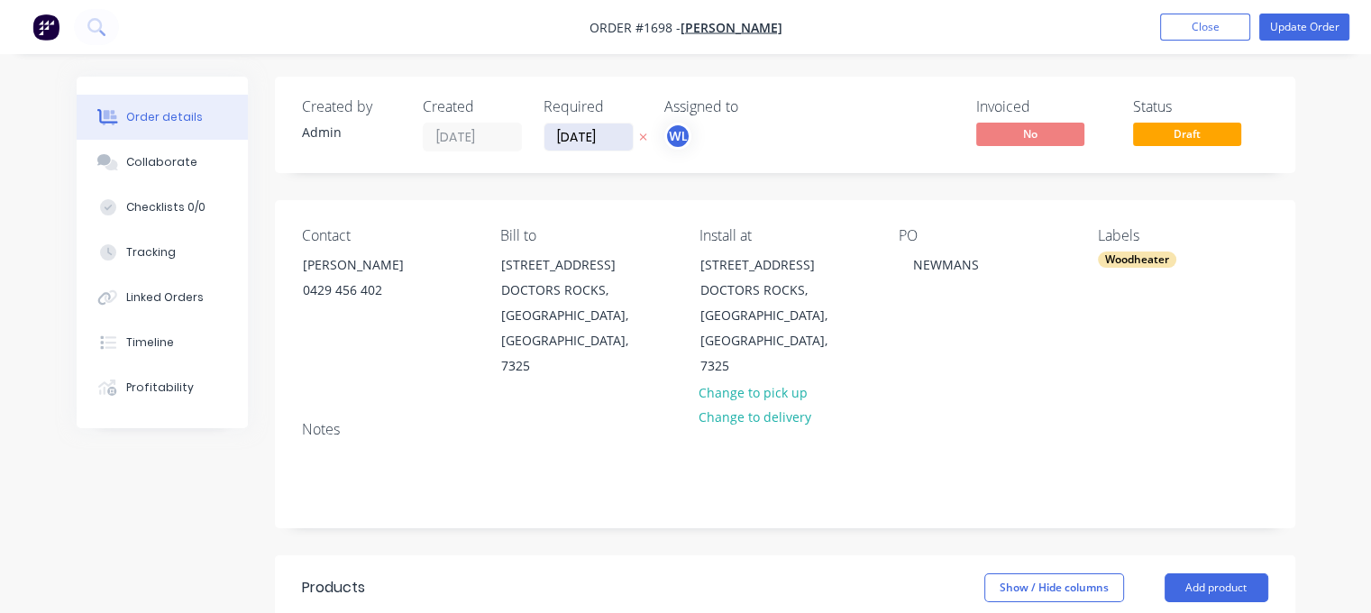
click at [571, 138] on input "[DATE]" at bounding box center [588, 136] width 88 height 27
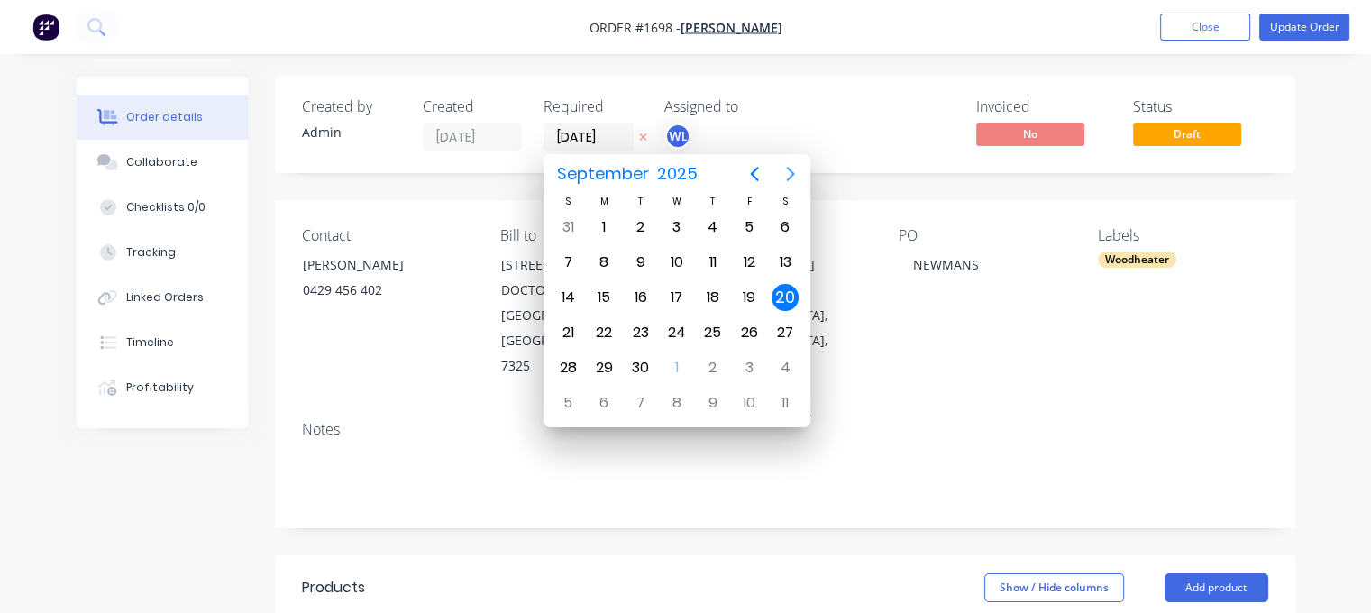
click at [790, 169] on icon "Next page" at bounding box center [791, 174] width 8 height 14
click at [748, 262] on div "10" at bounding box center [748, 262] width 27 height 27
type input "[DATE]"
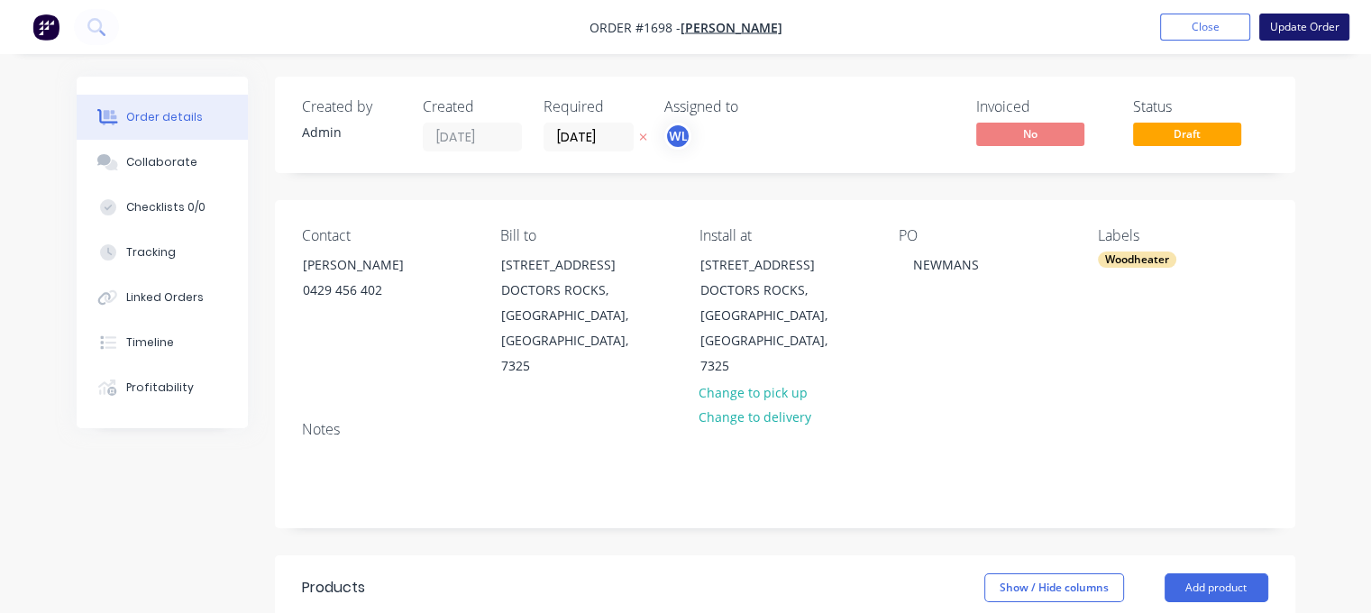
click at [1304, 28] on button "Update Order" at bounding box center [1304, 27] width 90 height 27
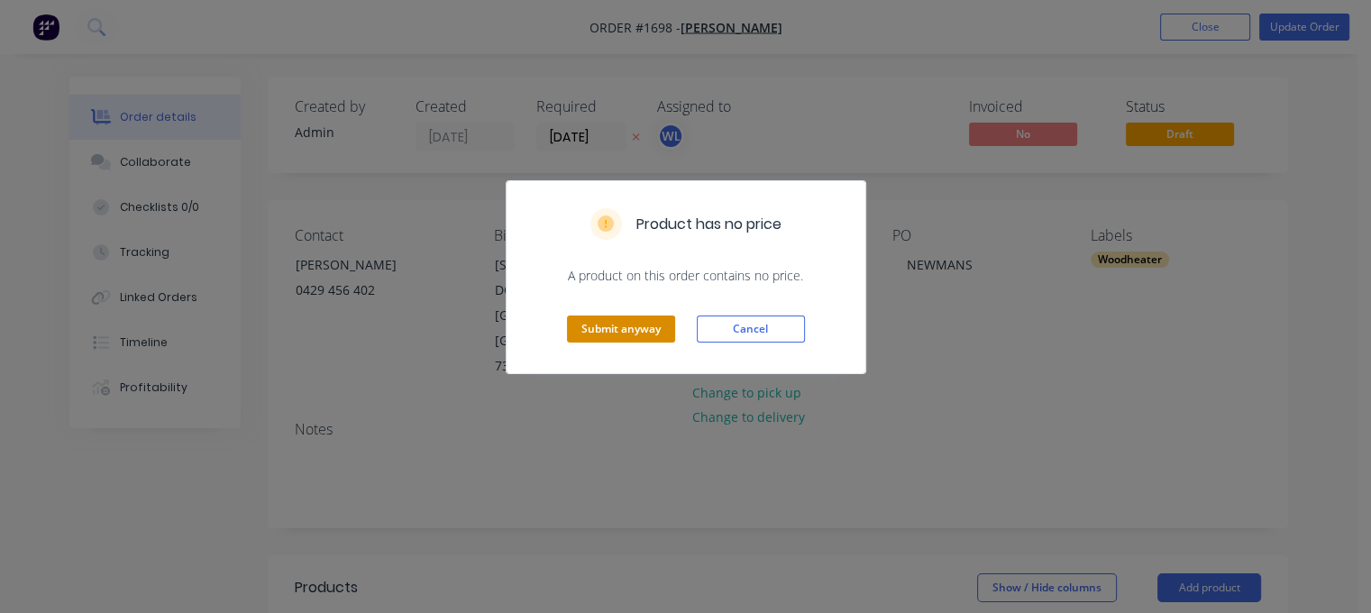
click at [628, 333] on button "Submit anyway" at bounding box center [621, 328] width 108 height 27
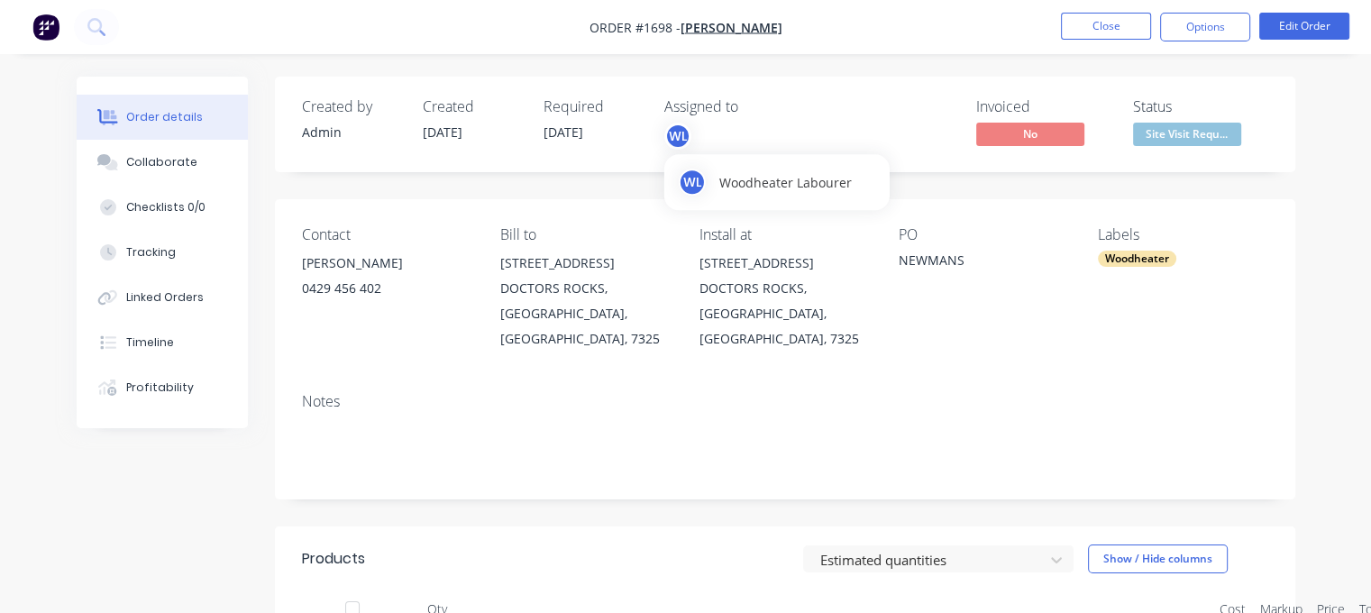
click at [673, 135] on div "WL" at bounding box center [677, 136] width 27 height 27
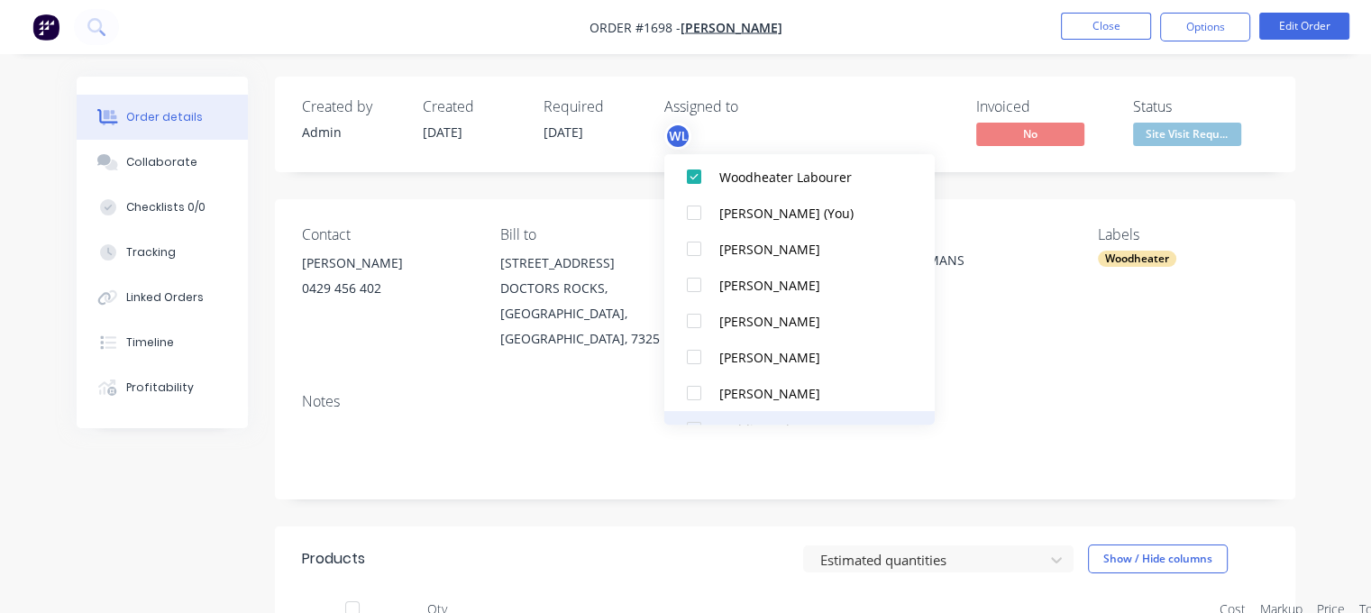
scroll to position [90, 0]
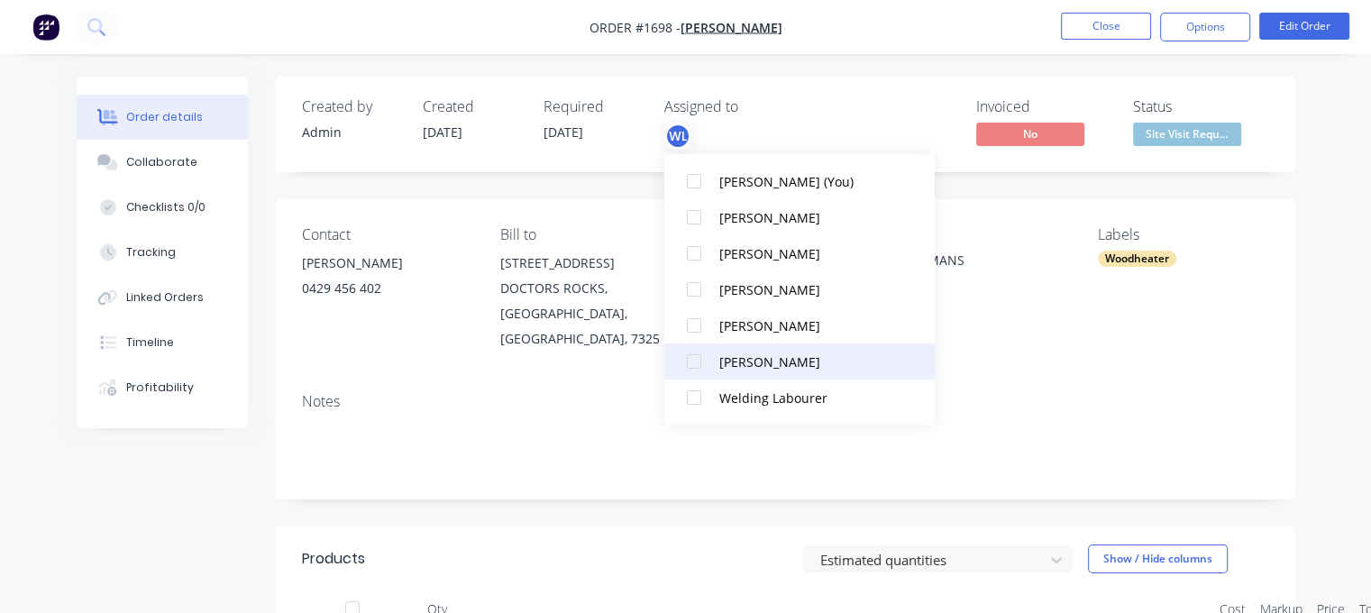
click at [739, 359] on div "[PERSON_NAME]" at bounding box center [809, 361] width 180 height 19
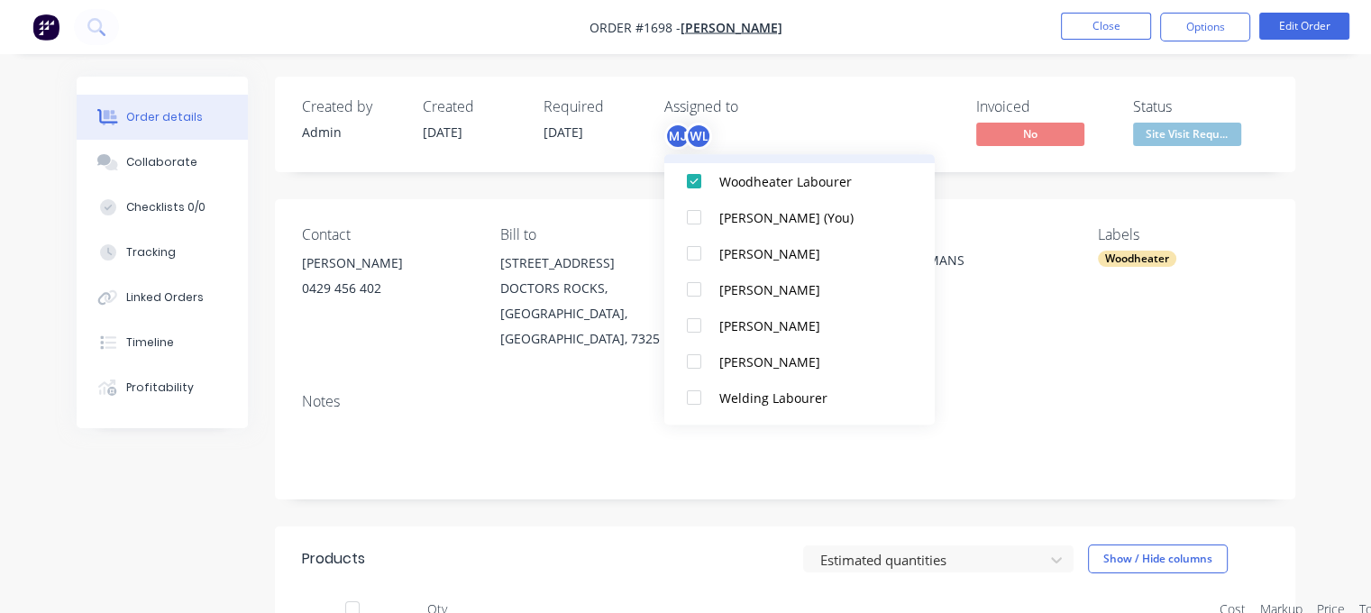
scroll to position [0, 0]
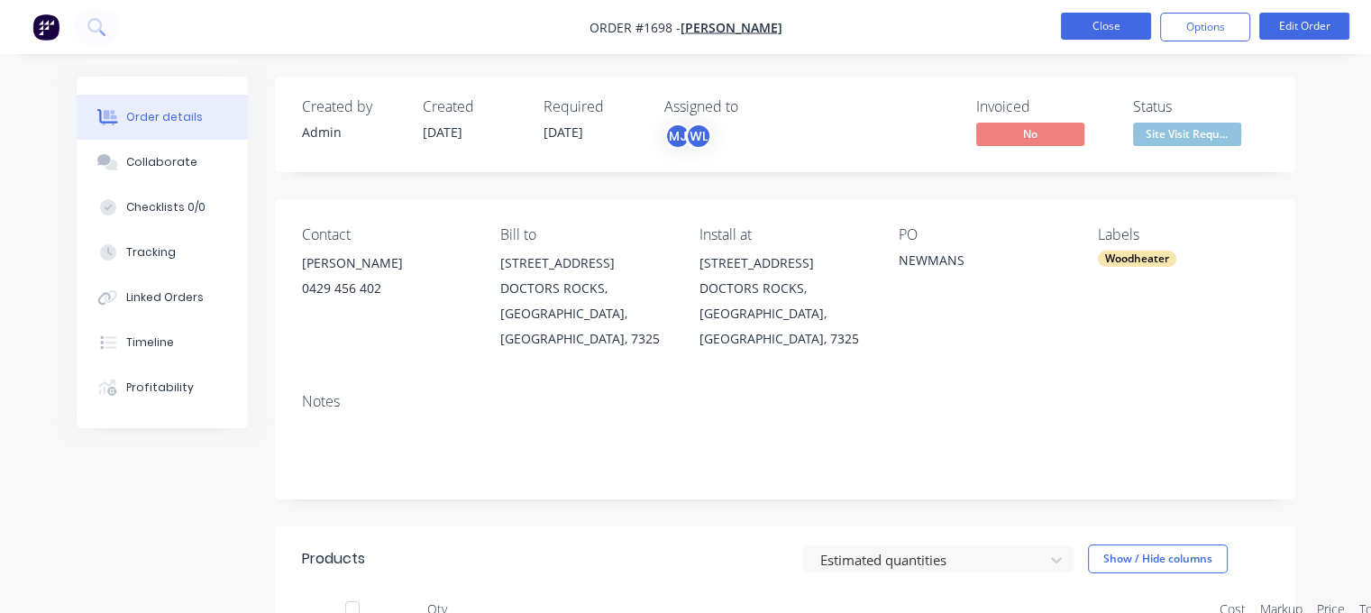
click at [1121, 28] on button "Close" at bounding box center [1106, 26] width 90 height 27
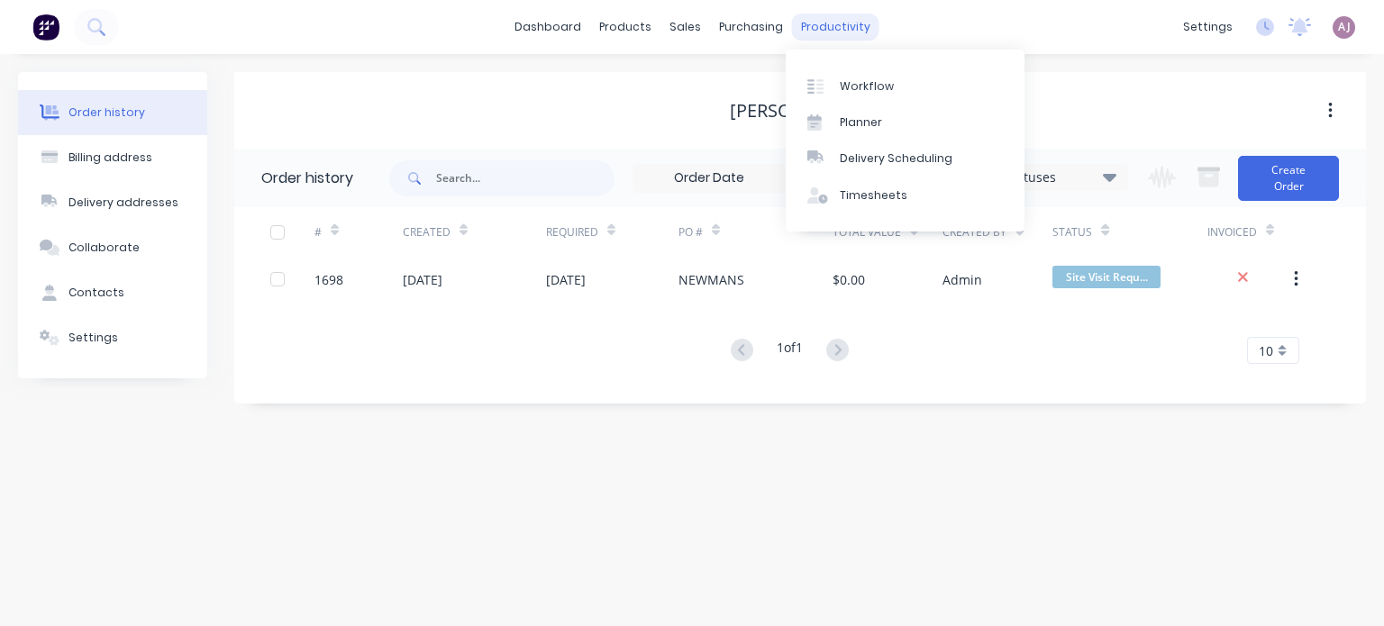
click at [829, 22] on div "productivity" at bounding box center [835, 27] width 87 height 27
click at [861, 121] on div "Planner" at bounding box center [861, 122] width 42 height 16
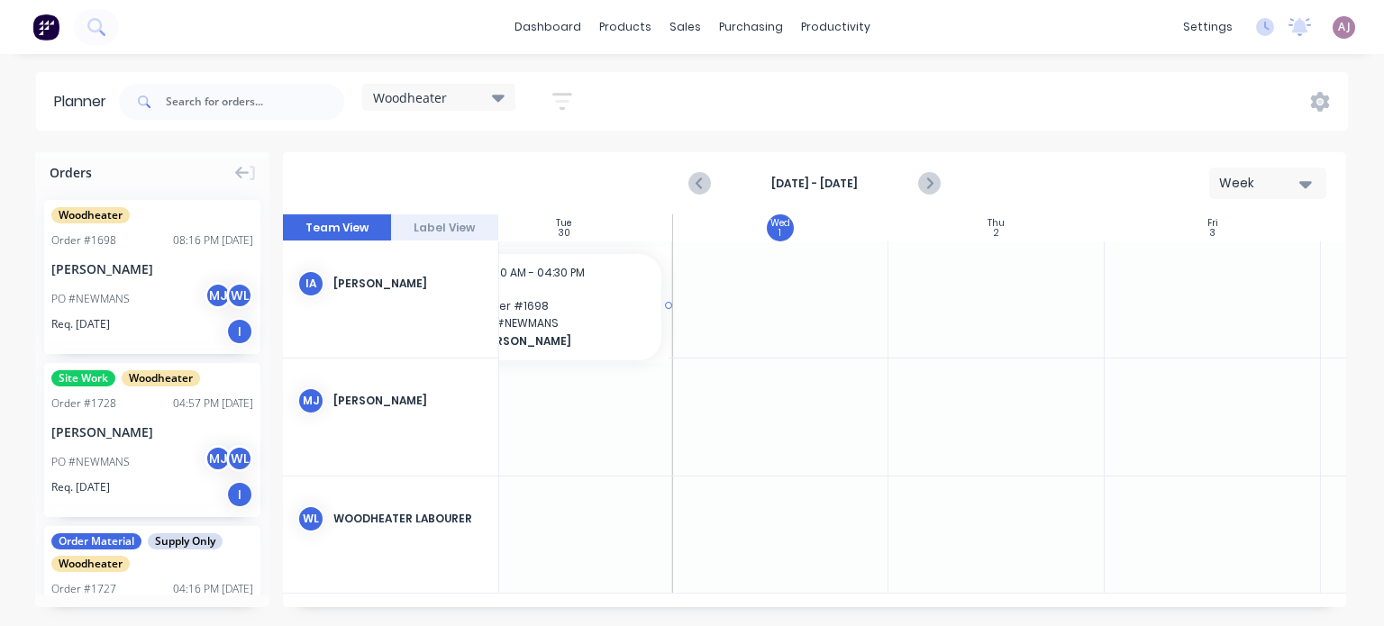
scroll to position [0, 471]
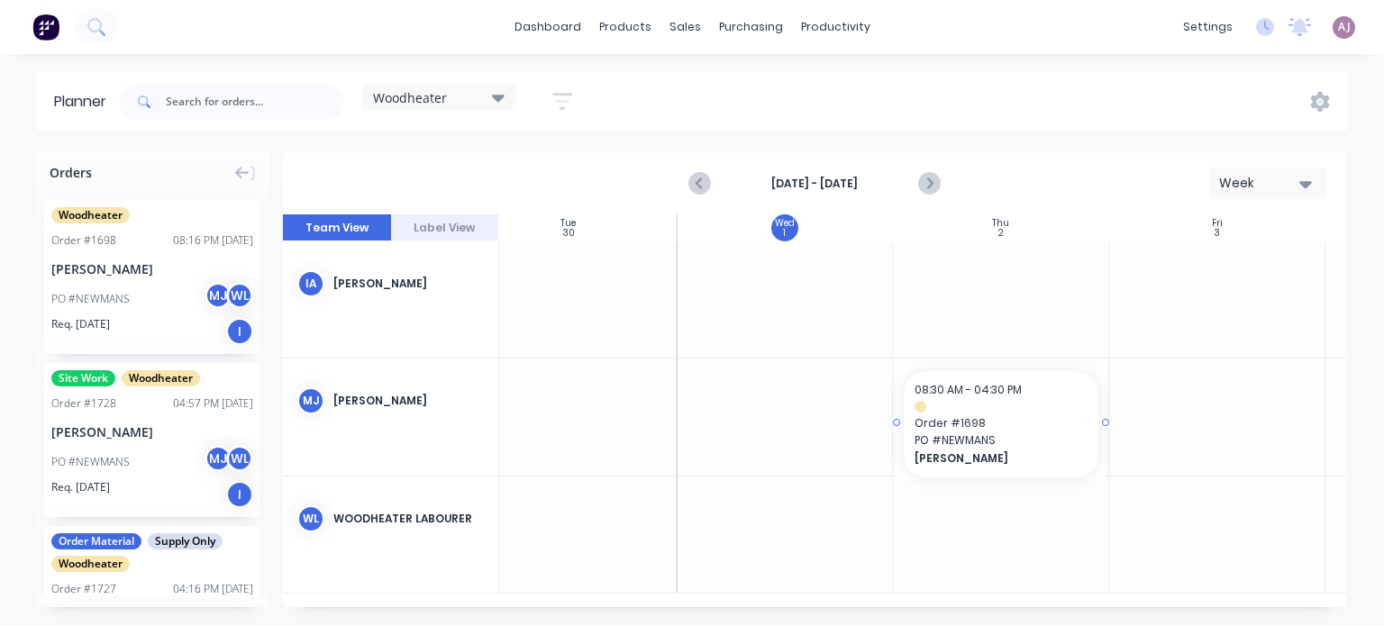
drag, startPoint x: 124, startPoint y: 260, endPoint x: 966, endPoint y: 410, distance: 855.0
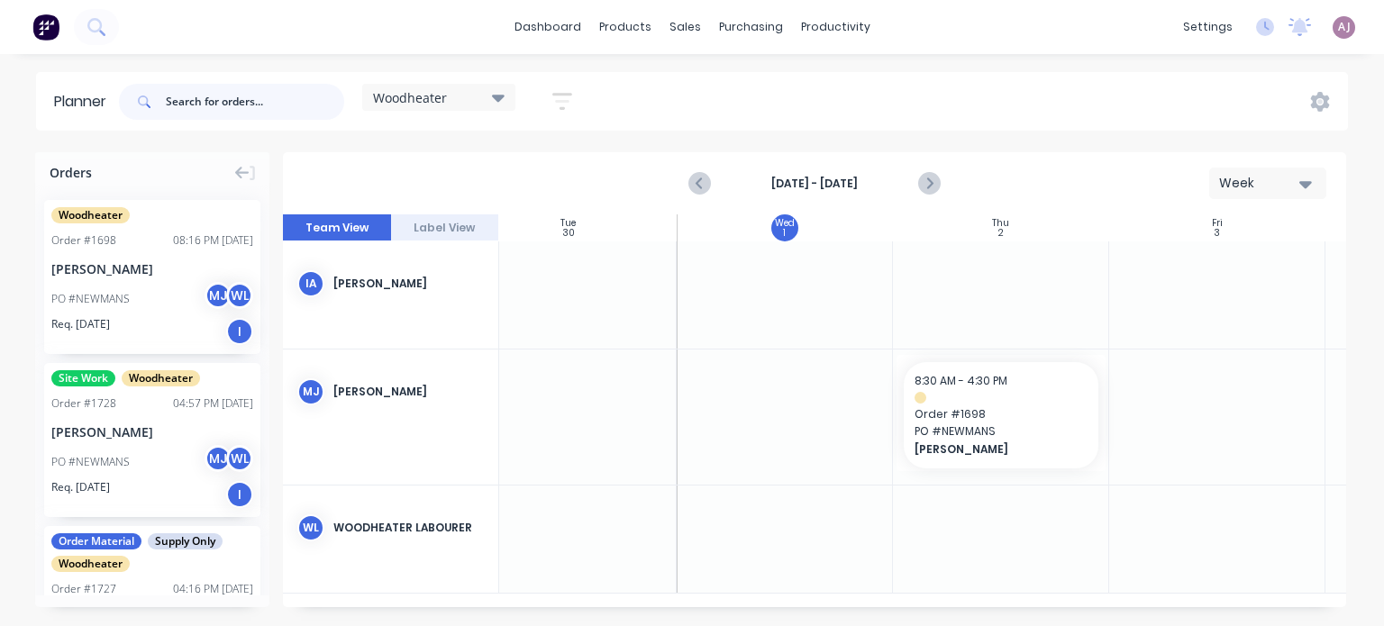
click at [216, 101] on input "text" at bounding box center [255, 102] width 178 height 36
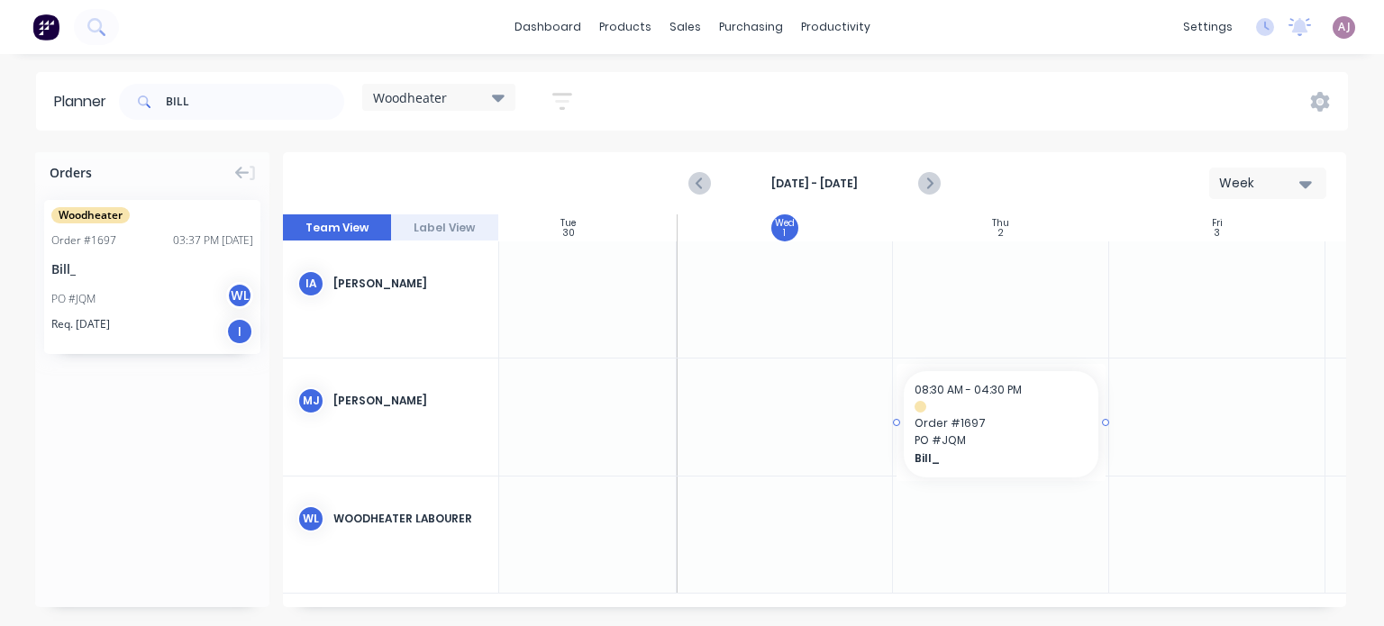
drag, startPoint x: 79, startPoint y: 273, endPoint x: 1007, endPoint y: 389, distance: 935.4
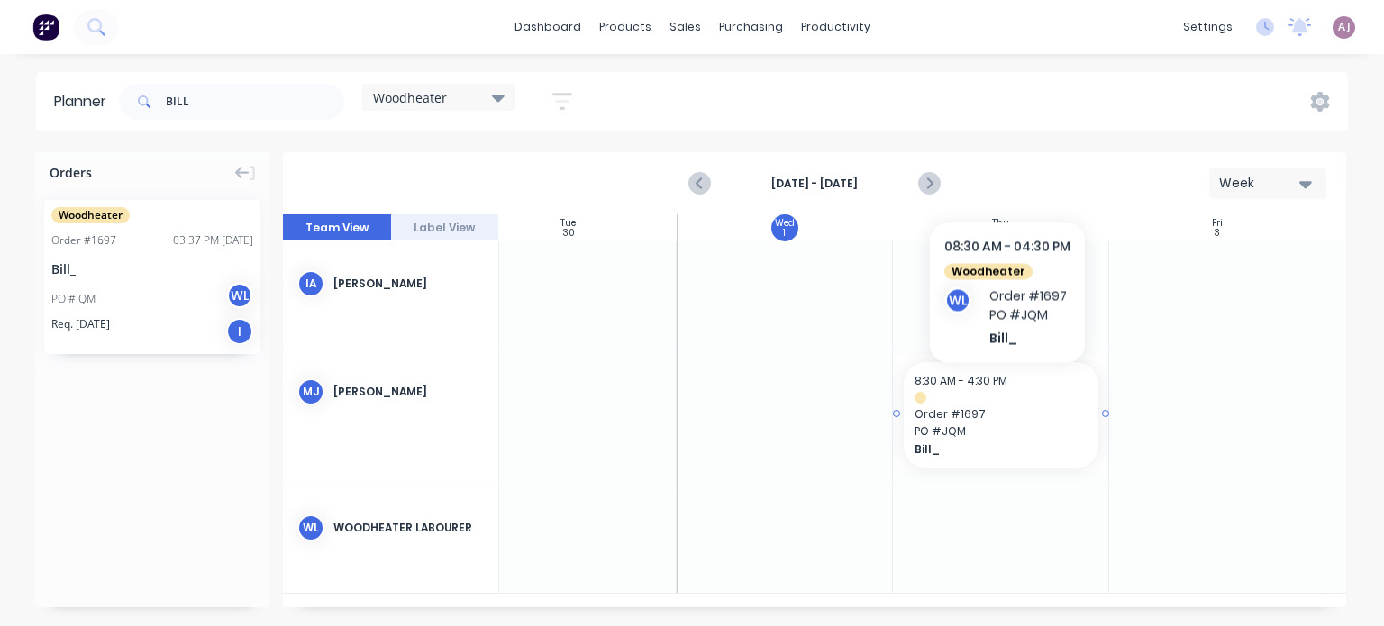
click at [1007, 390] on div "8:30 AM - 4:30 PM Order # 1697 PO # JQM Bill_" at bounding box center [1001, 415] width 195 height 106
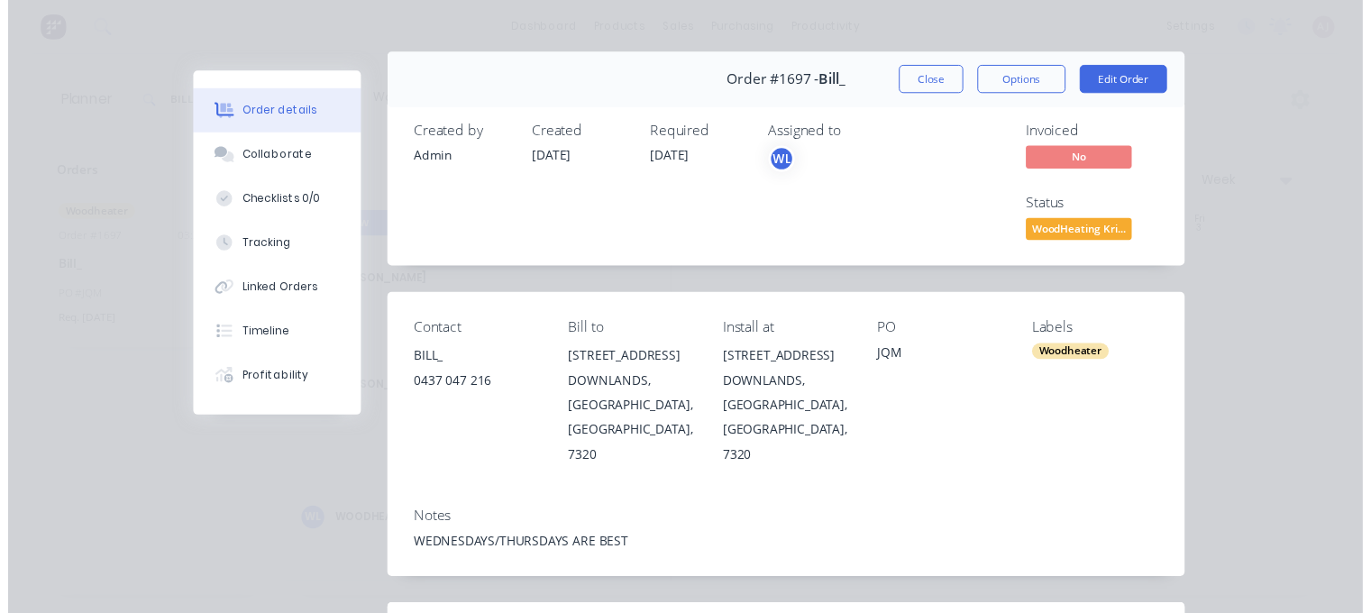
scroll to position [0, 0]
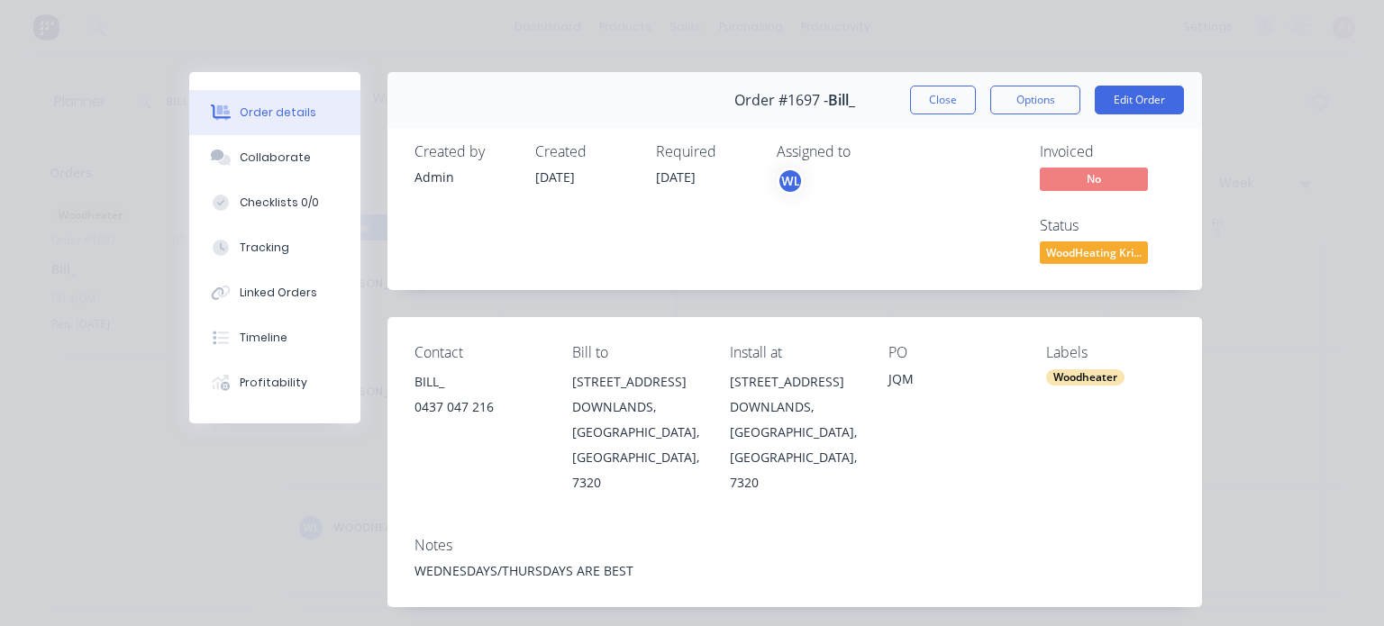
click at [916, 104] on button "Close" at bounding box center [943, 100] width 66 height 29
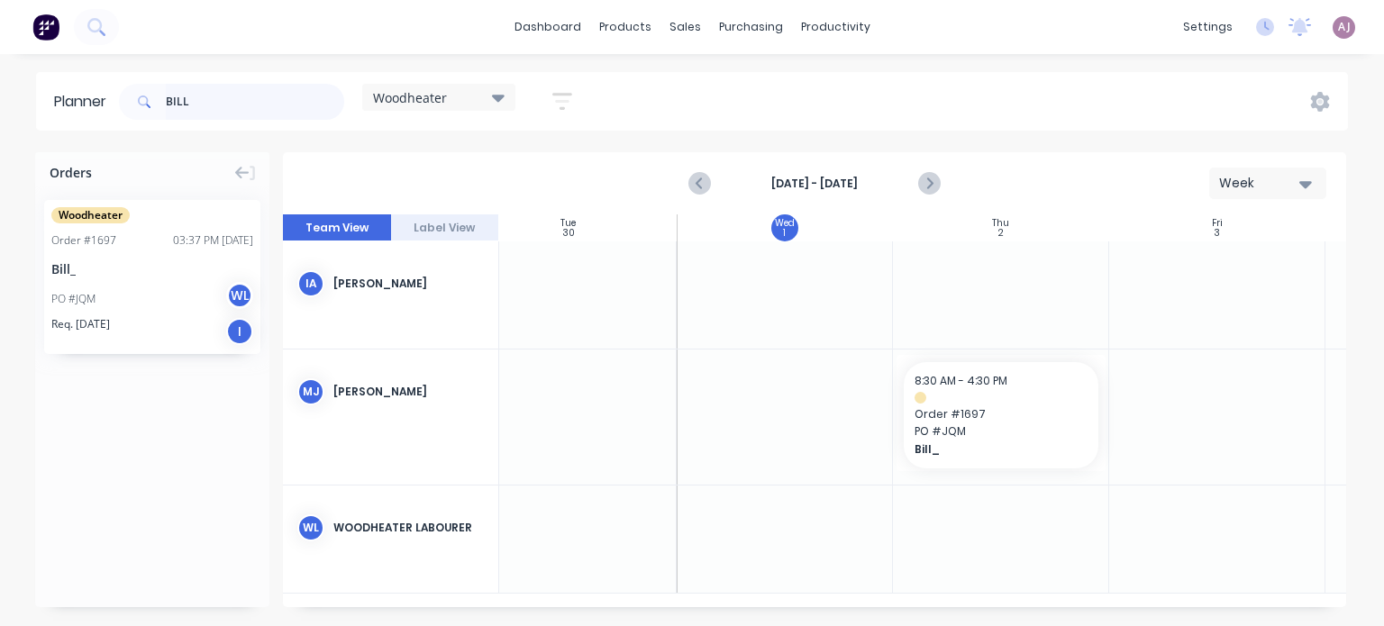
click at [180, 105] on input "BILL" at bounding box center [255, 102] width 178 height 36
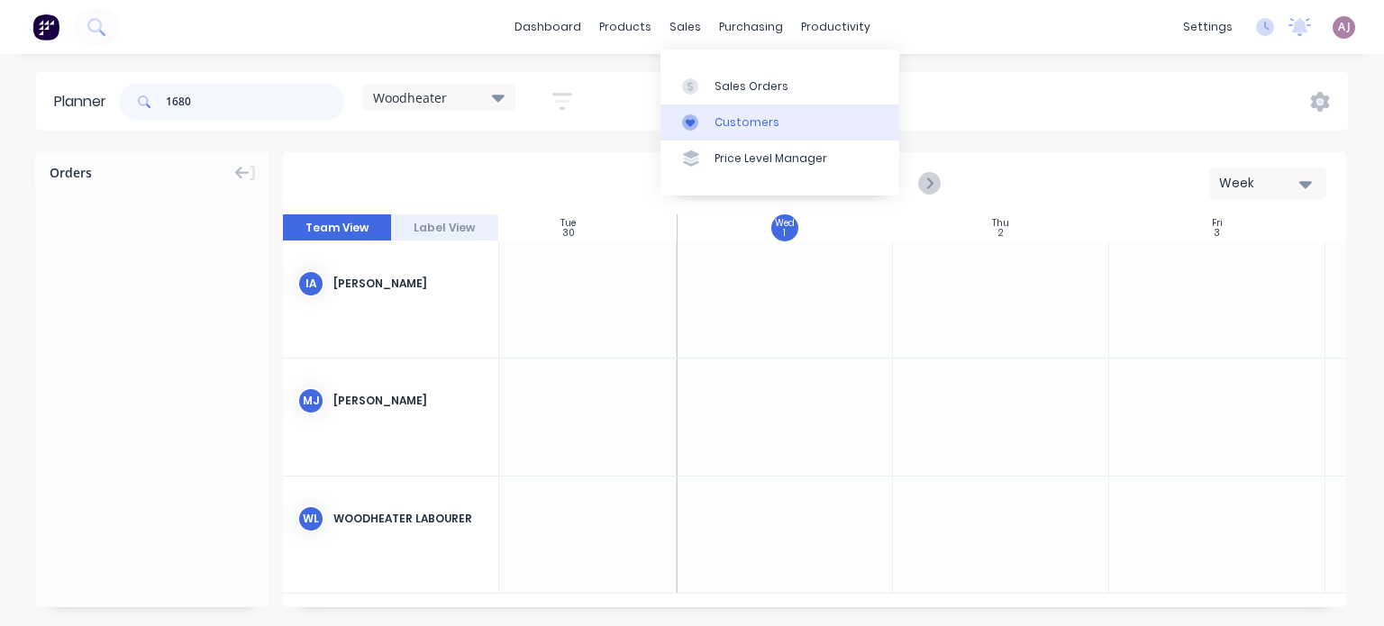
type input "1680"
click at [722, 122] on div "Customers" at bounding box center [747, 122] width 65 height 16
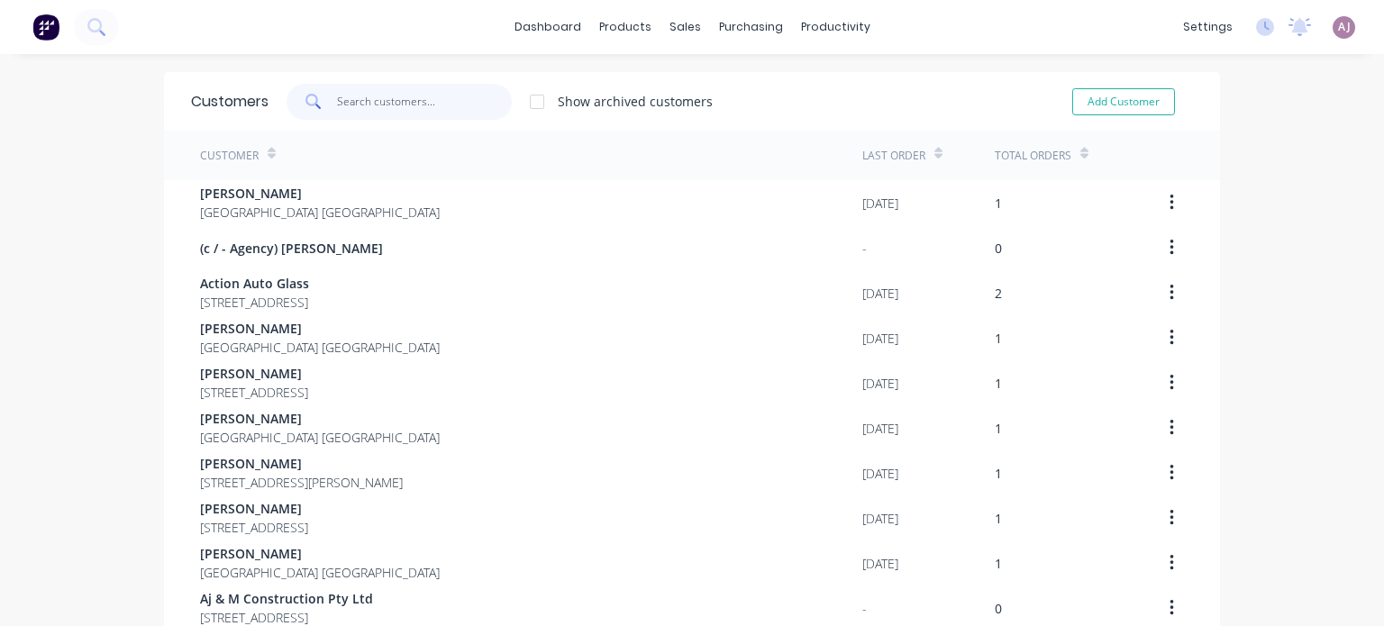
click at [354, 105] on input "text" at bounding box center [425, 102] width 176 height 36
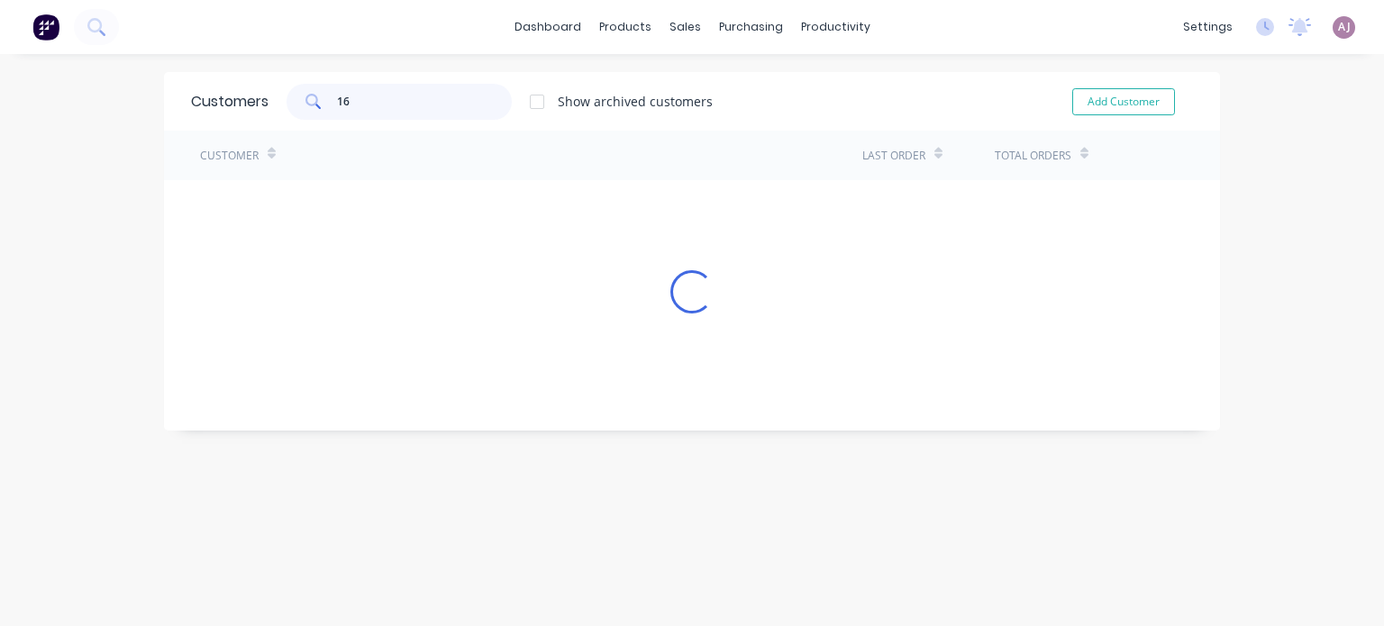
type input "1"
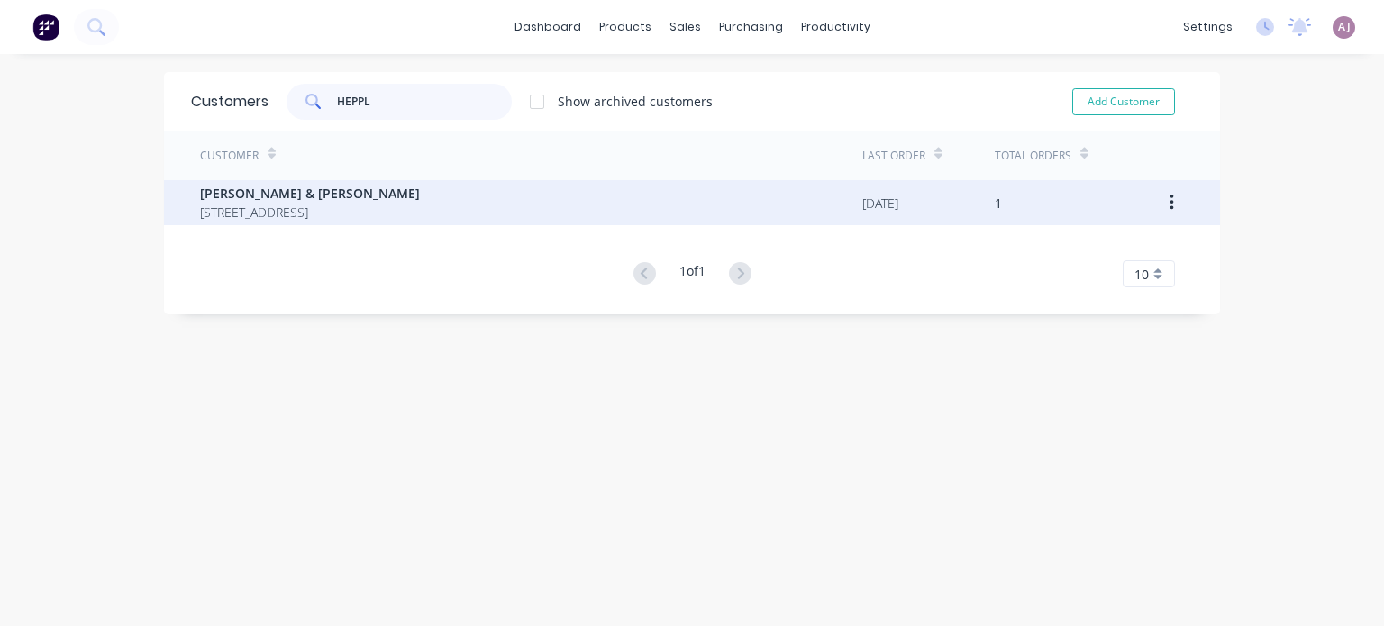
type input "HEPPL"
click at [420, 194] on span "[PERSON_NAME] & [PERSON_NAME]" at bounding box center [310, 193] width 220 height 19
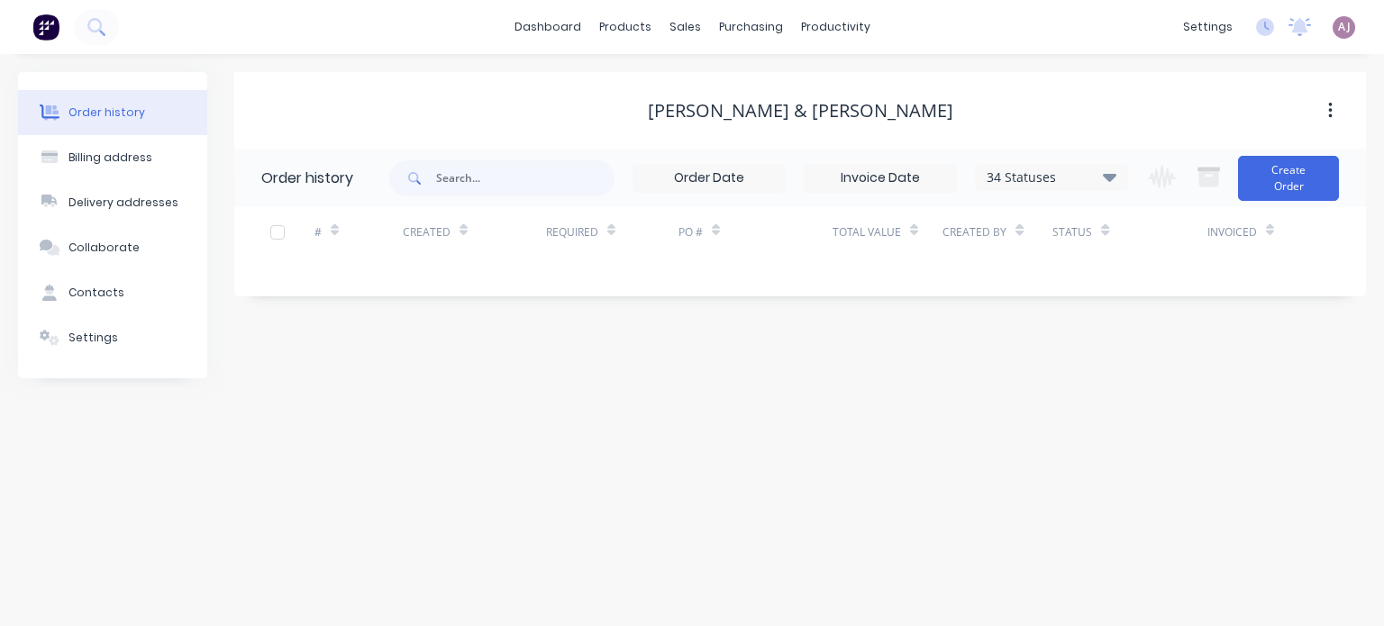
click at [1107, 182] on icon at bounding box center [1110, 177] width 14 height 22
click at [1200, 385] on label at bounding box center [1200, 385] width 0 height 0
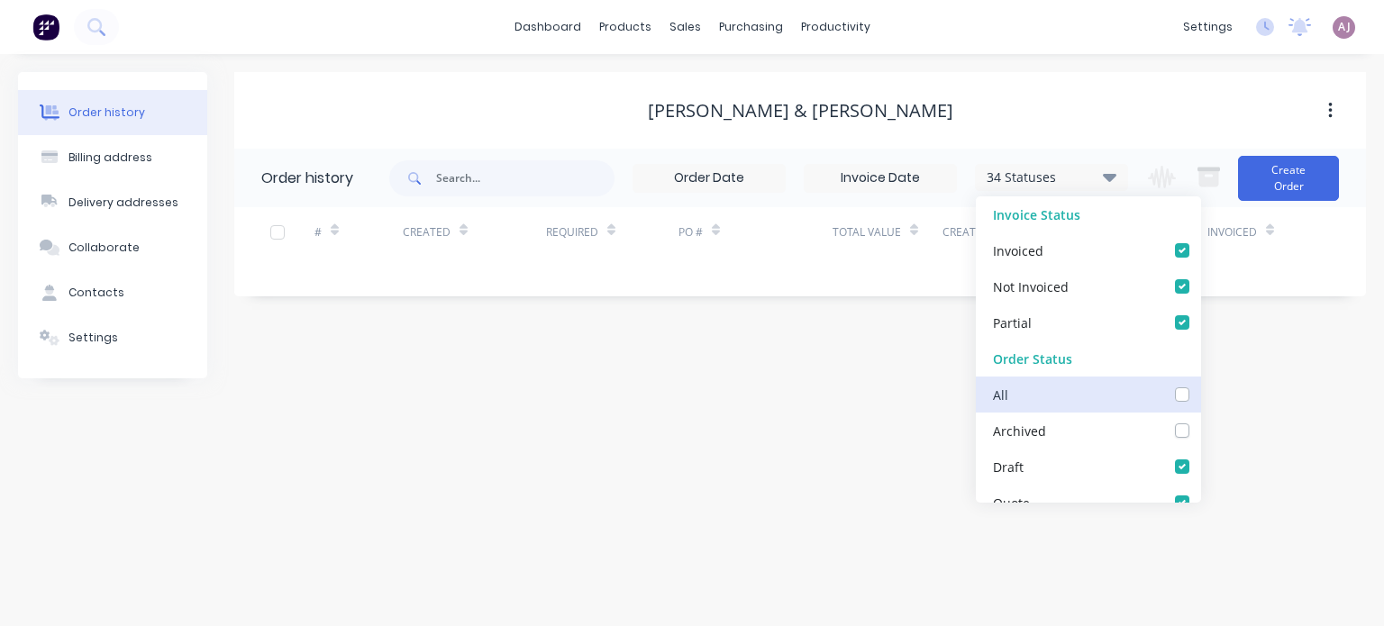
click at [1200, 396] on input "checkbox" at bounding box center [1207, 393] width 14 height 17
checkbox input "true"
click at [672, 379] on div "Order history Billing address Delivery addresses Collaborate Contacts Settings …" at bounding box center [692, 340] width 1384 height 572
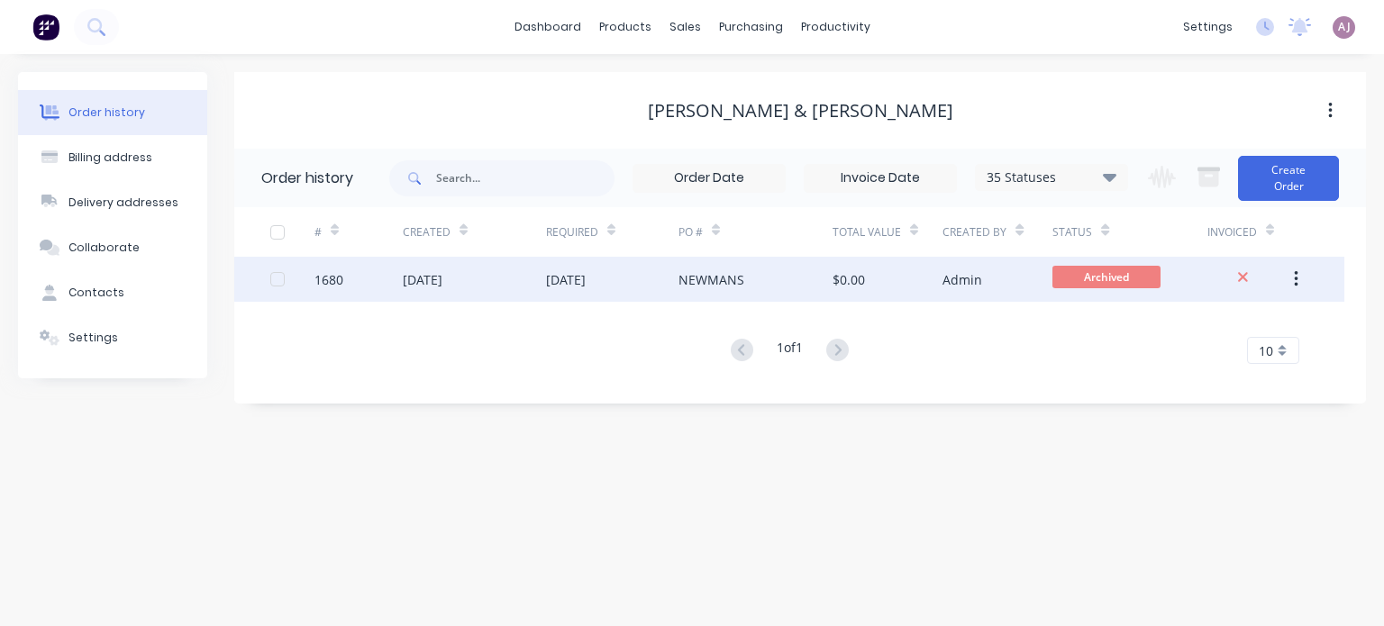
click at [684, 284] on div "NEWMANS" at bounding box center [712, 279] width 66 height 19
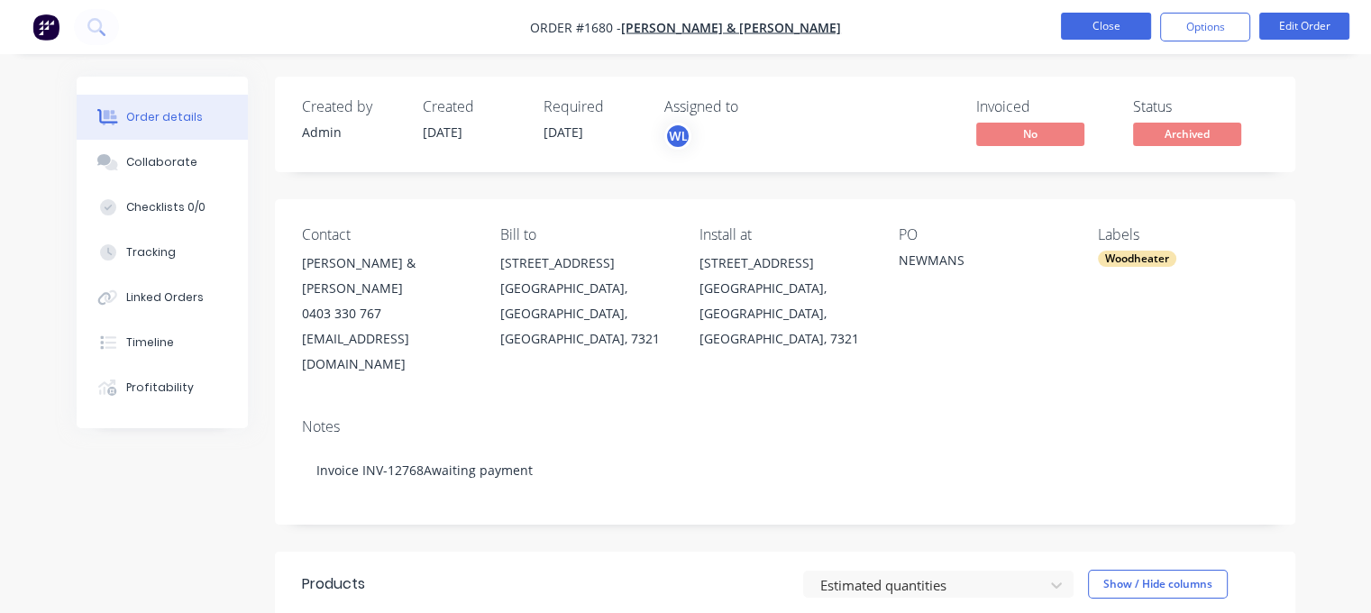
click at [1100, 21] on button "Close" at bounding box center [1106, 26] width 90 height 27
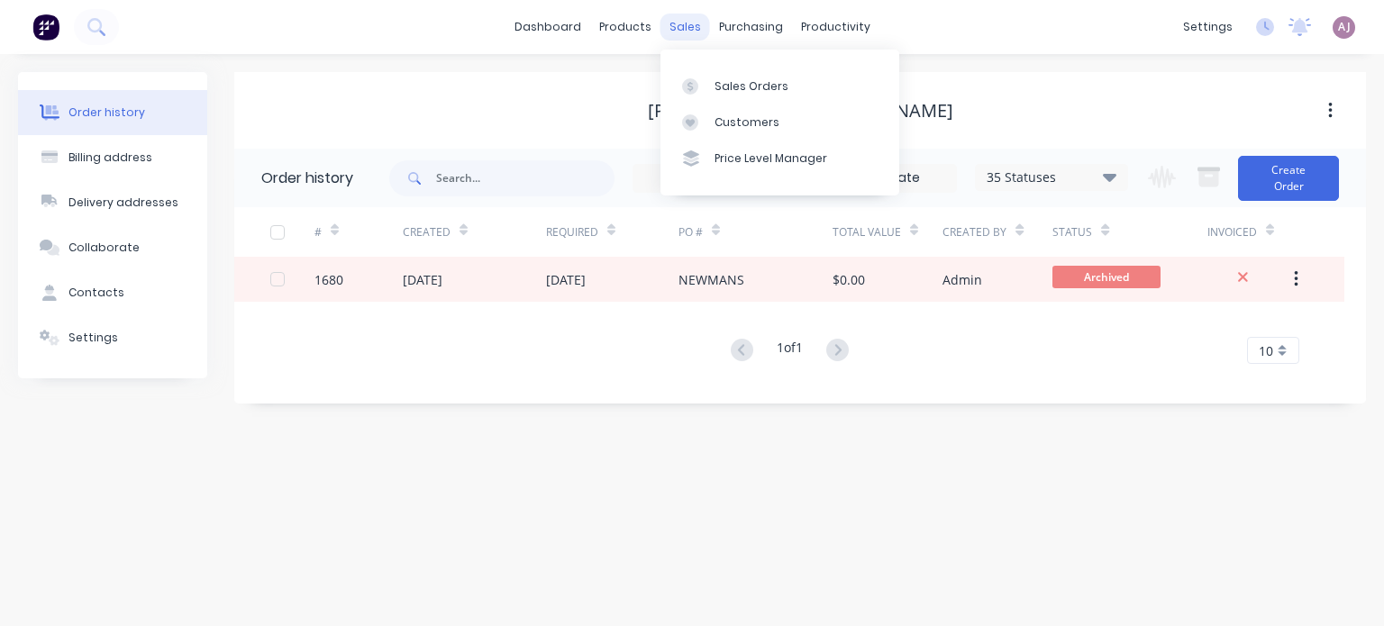
click at [674, 37] on div "sales" at bounding box center [686, 27] width 50 height 27
click at [700, 78] on div at bounding box center [695, 86] width 27 height 16
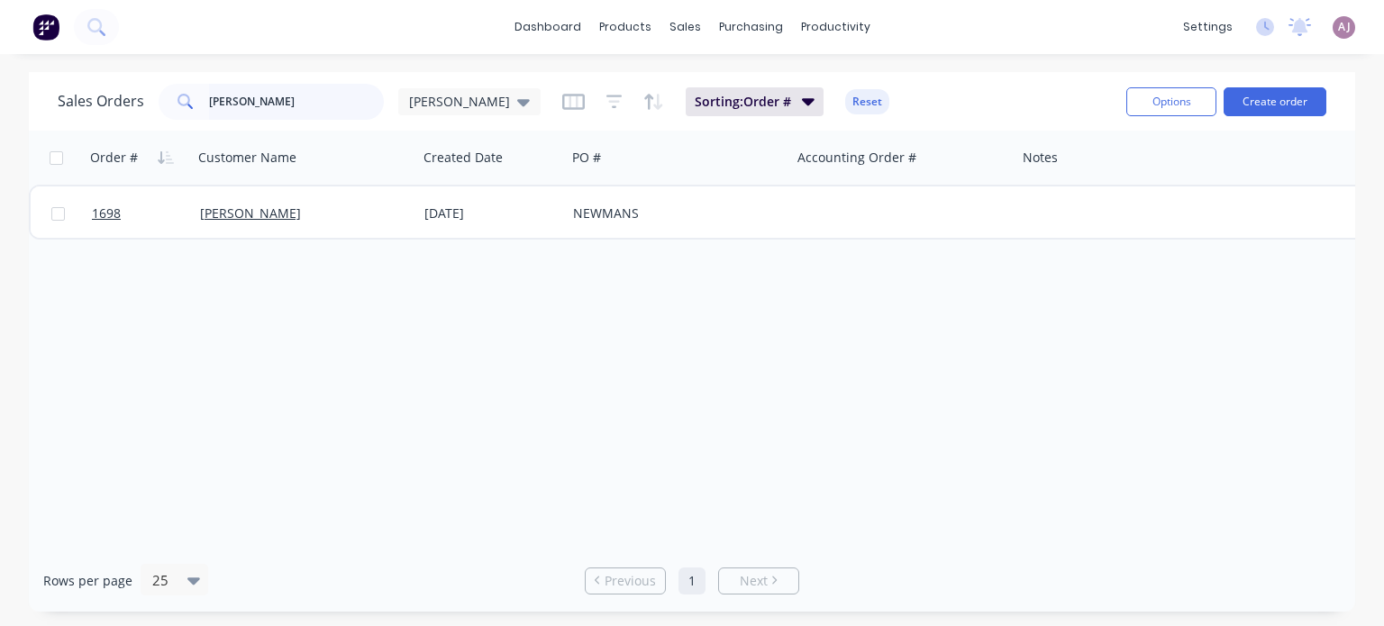
drag, startPoint x: 205, startPoint y: 93, endPoint x: 217, endPoint y: 103, distance: 15.3
click at [212, 98] on input "[PERSON_NAME]" at bounding box center [297, 102] width 176 height 36
click at [217, 103] on input "[PERSON_NAME]" at bounding box center [297, 102] width 176 height 36
click at [217, 105] on input "[PERSON_NAME]" at bounding box center [297, 102] width 176 height 36
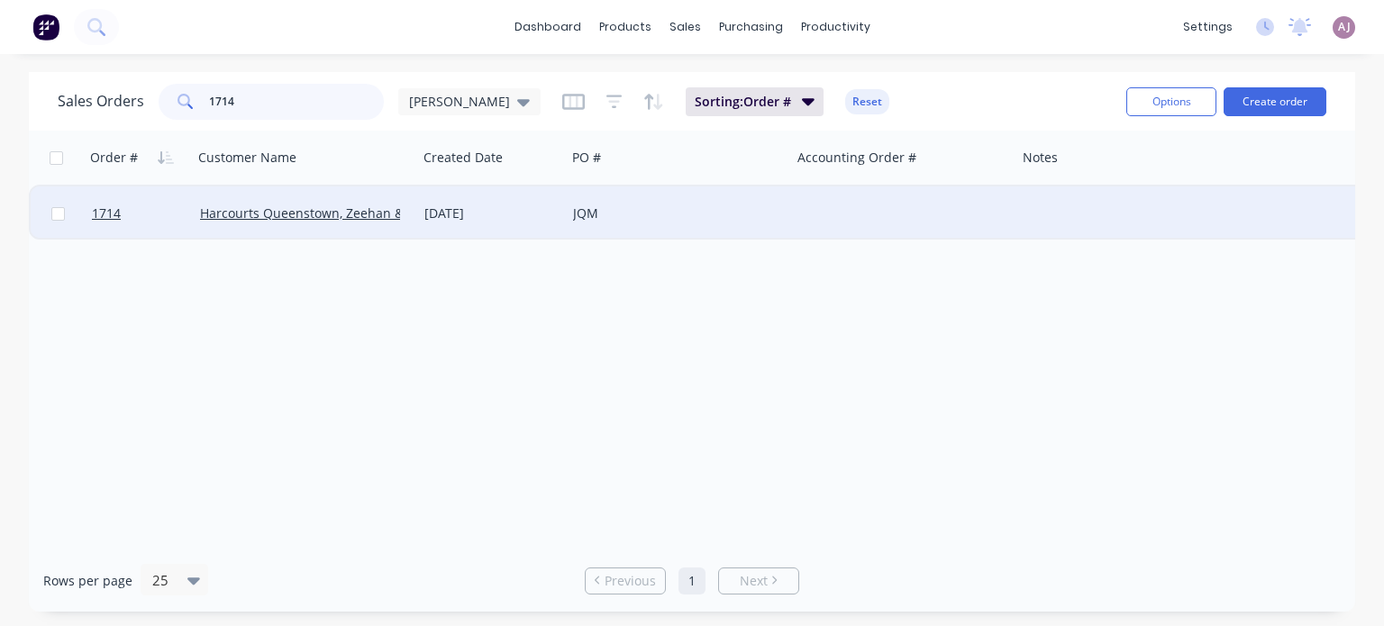
type input "1714"
click at [348, 199] on div "Harcourts Queenstown, Zeehan & [PERSON_NAME]" at bounding box center [305, 214] width 224 height 54
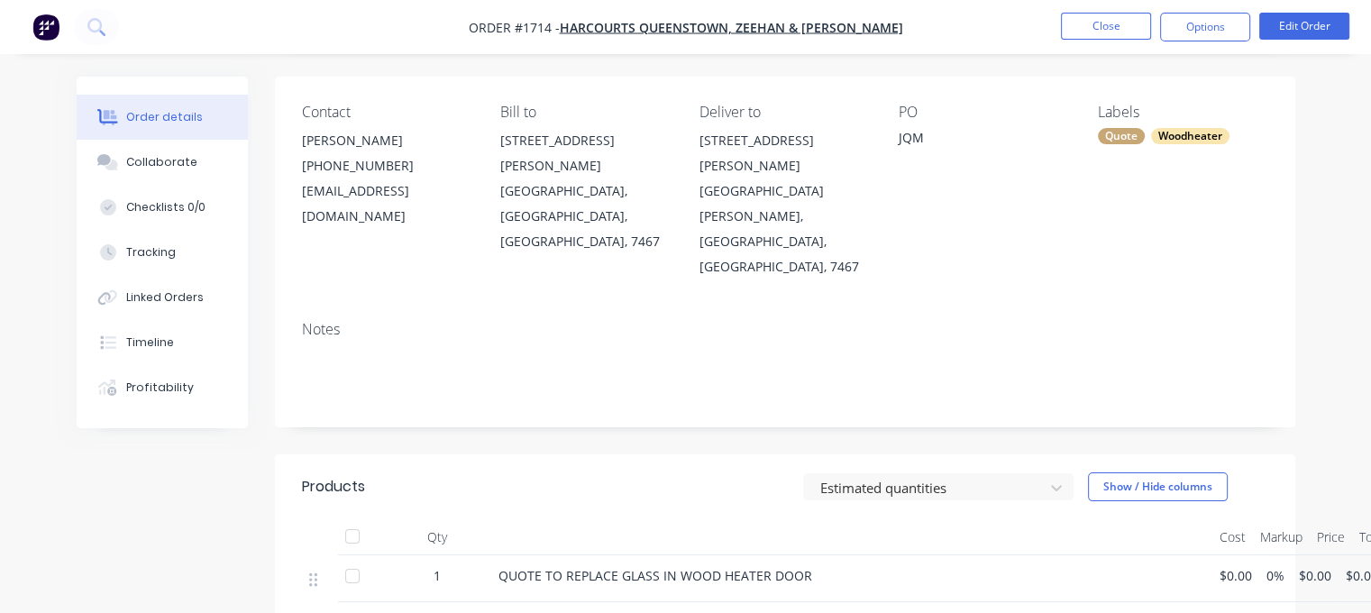
scroll to position [357, 0]
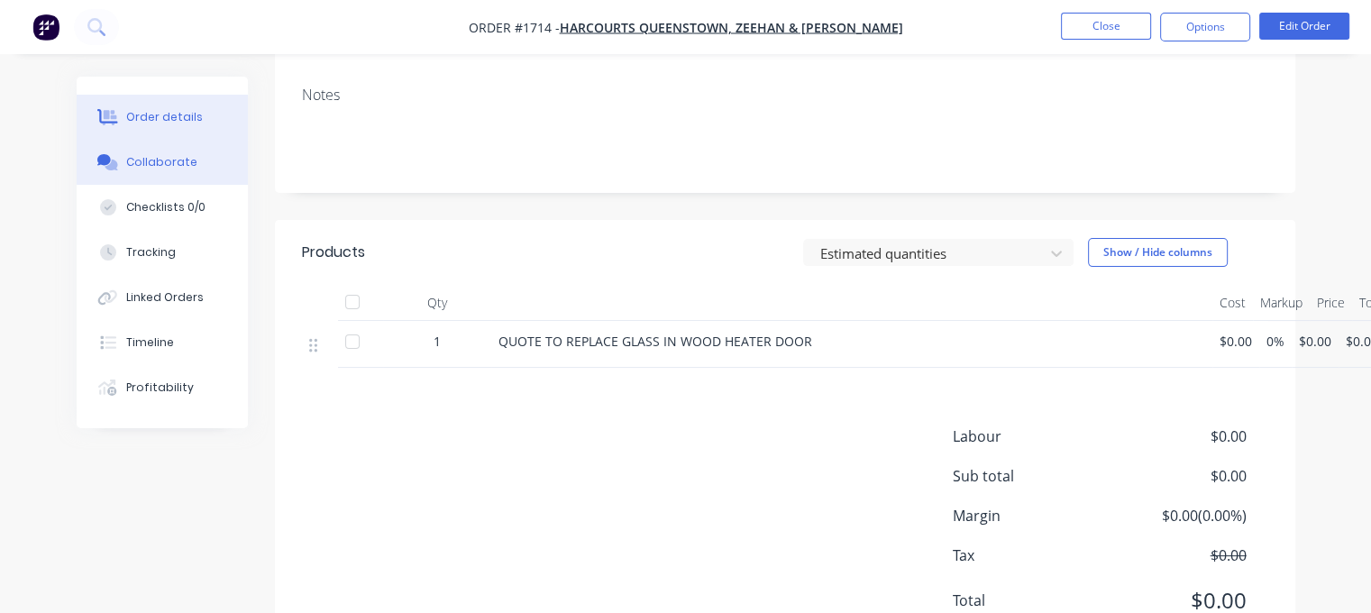
click at [144, 169] on div "Collaborate" at bounding box center [161, 162] width 71 height 16
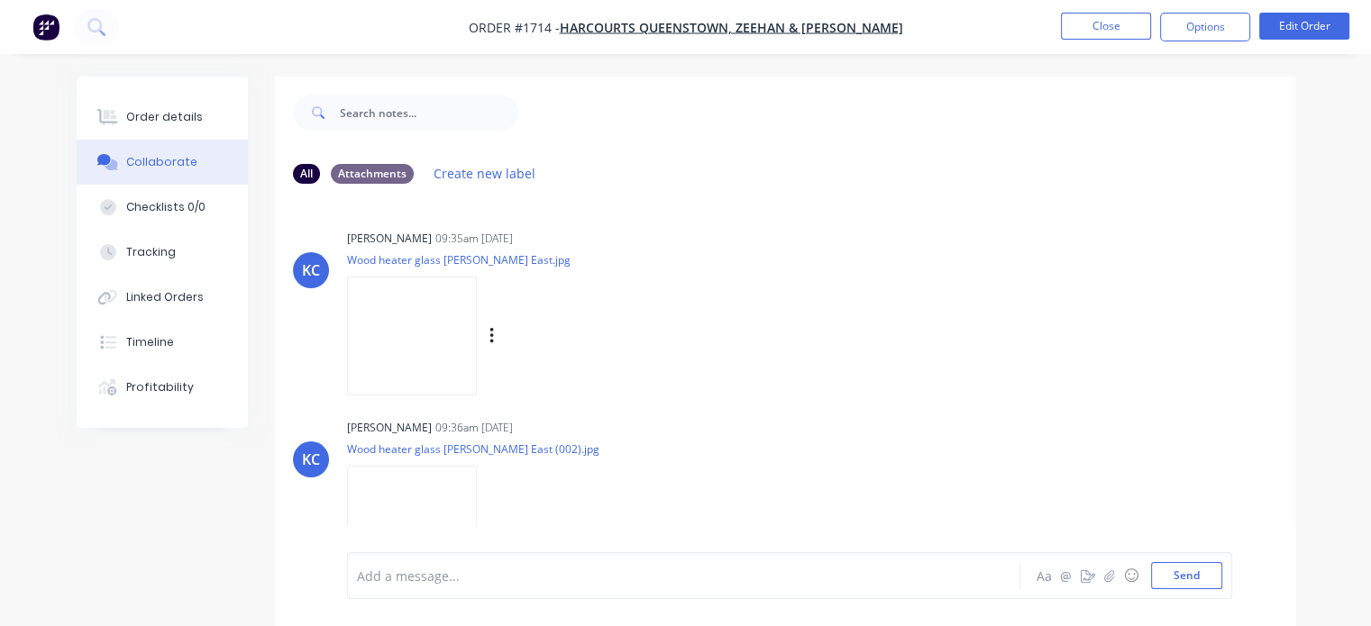
click at [416, 312] on img at bounding box center [412, 336] width 130 height 118
click at [1128, 29] on button "Close" at bounding box center [1106, 26] width 90 height 27
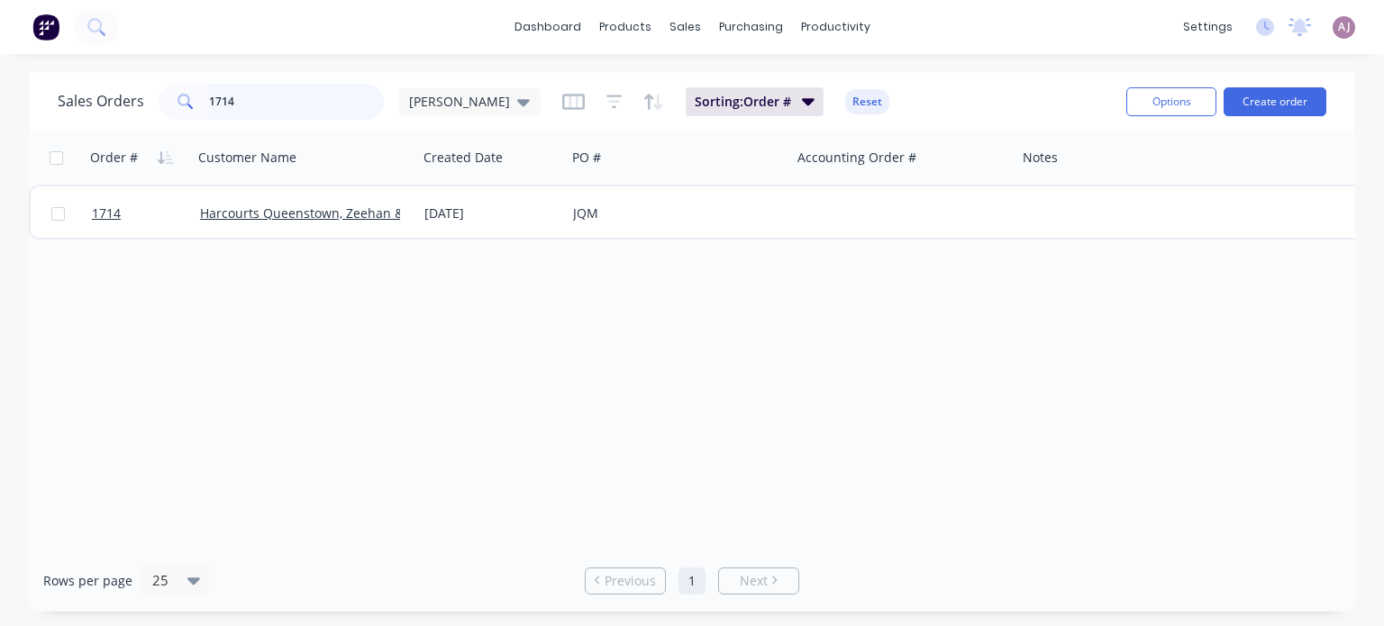
click at [247, 94] on input "1714" at bounding box center [297, 102] width 176 height 36
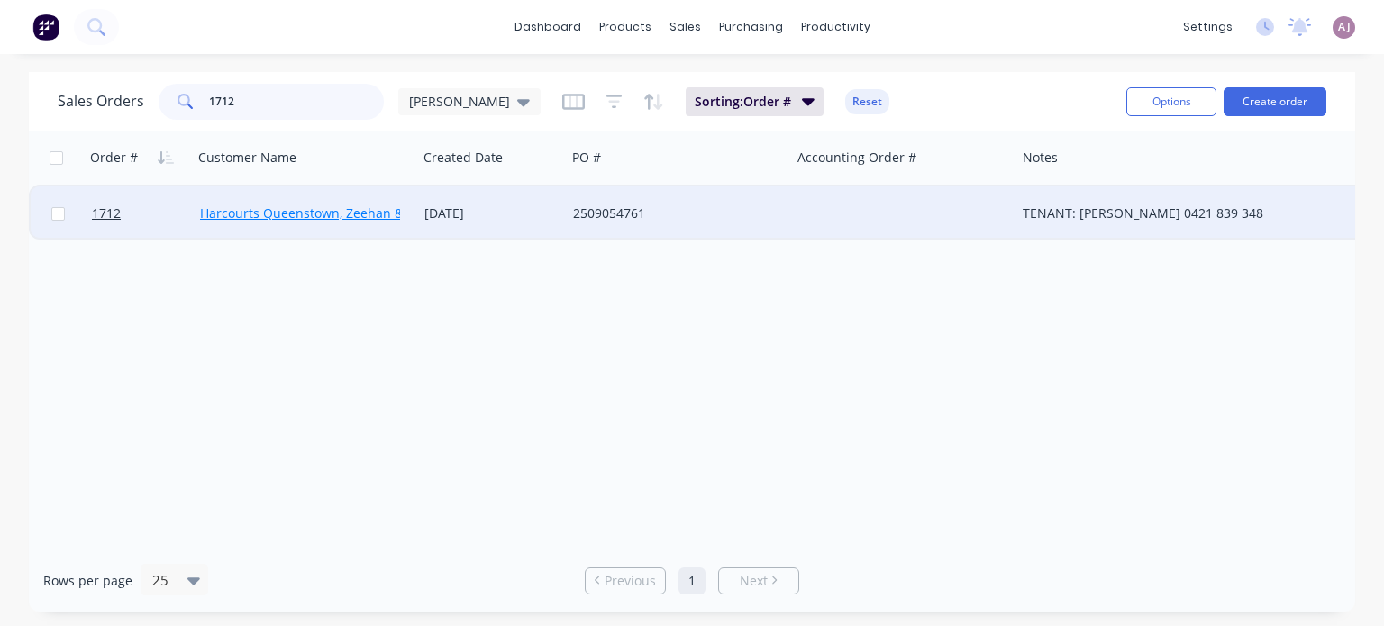
type input "1712"
click at [296, 205] on link "Harcourts Queenstown, Zeehan & [PERSON_NAME]" at bounding box center [354, 213] width 308 height 17
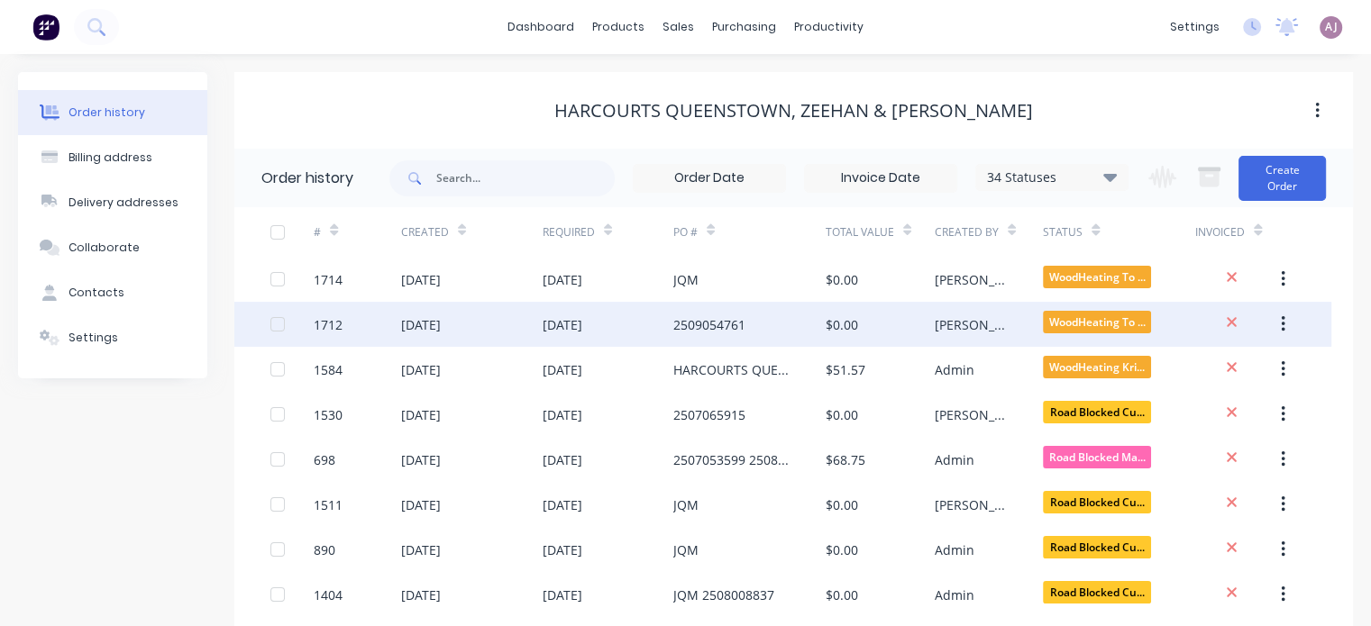
click at [559, 320] on div "[DATE]" at bounding box center [562, 324] width 40 height 19
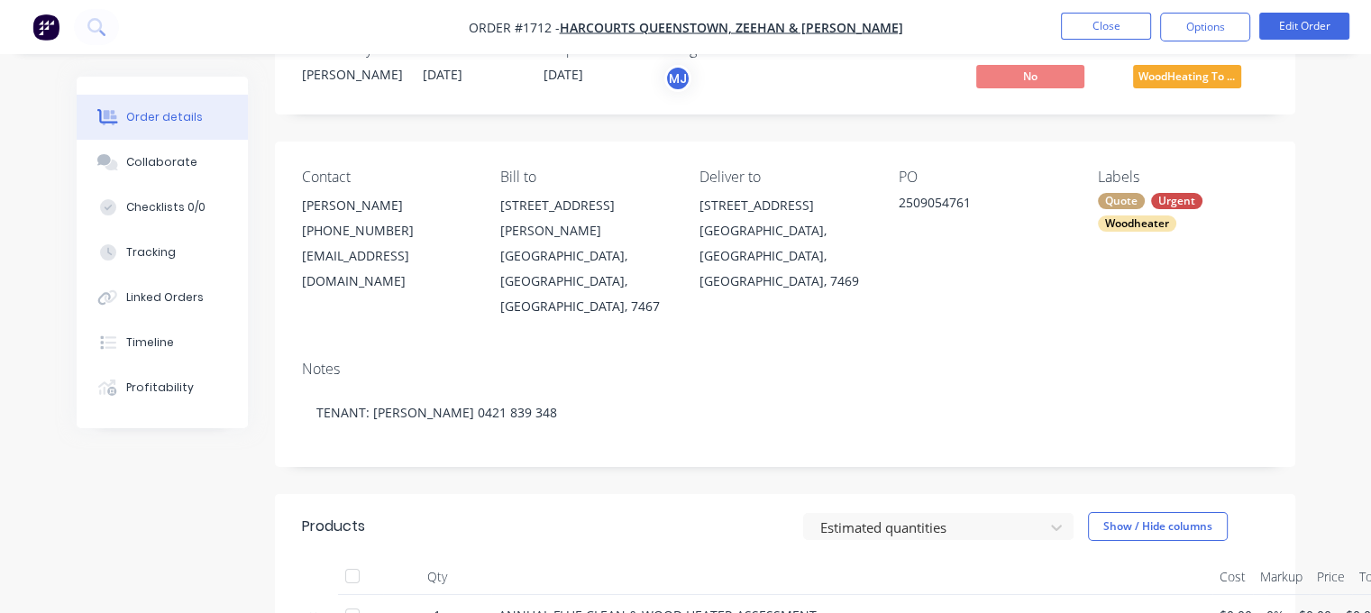
scroll to position [360, 0]
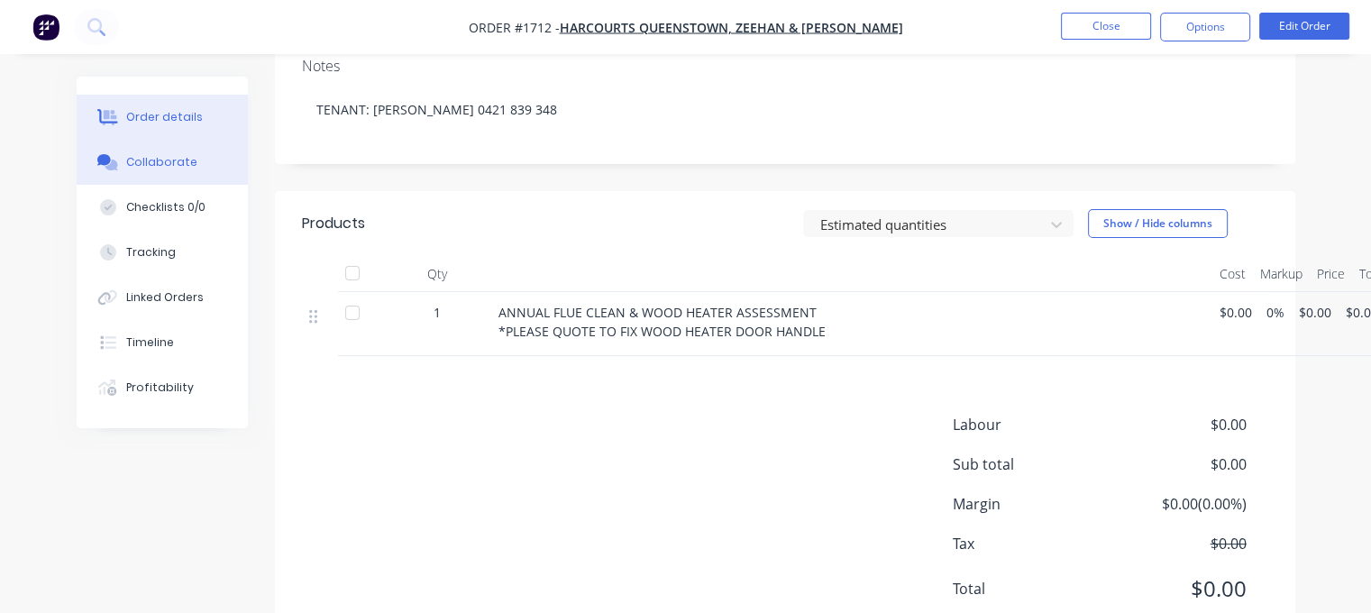
click at [169, 167] on div "Collaborate" at bounding box center [161, 162] width 71 height 16
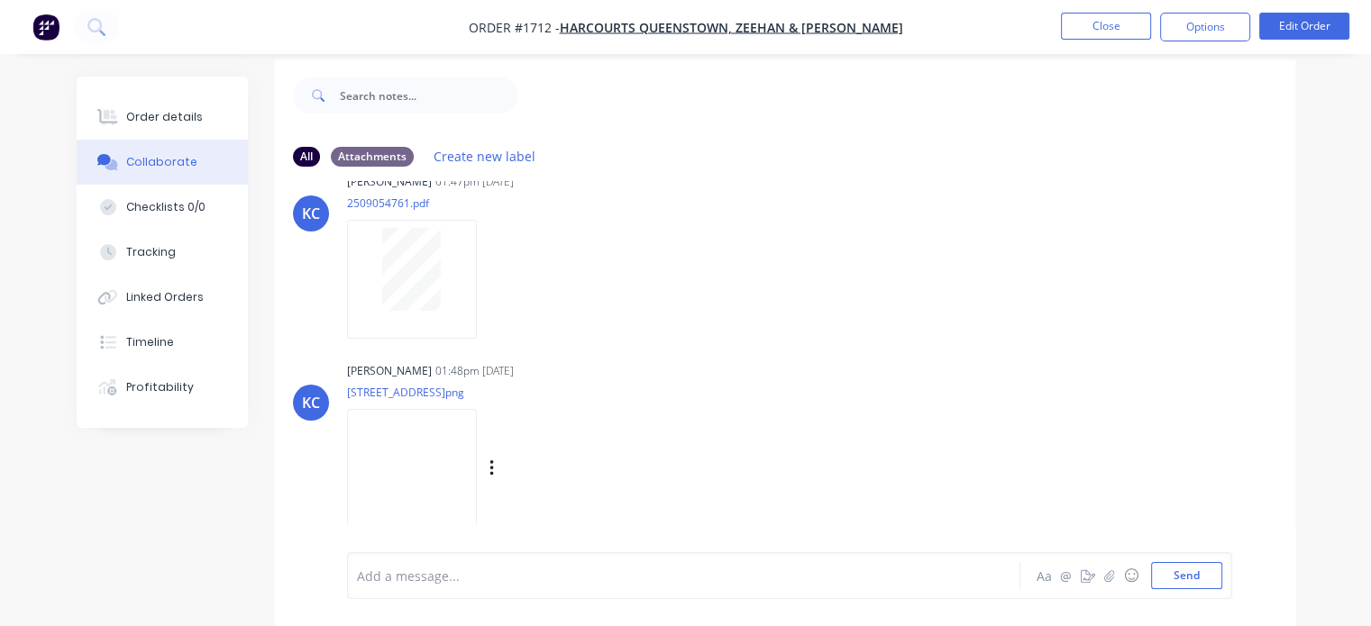
scroll to position [26, 0]
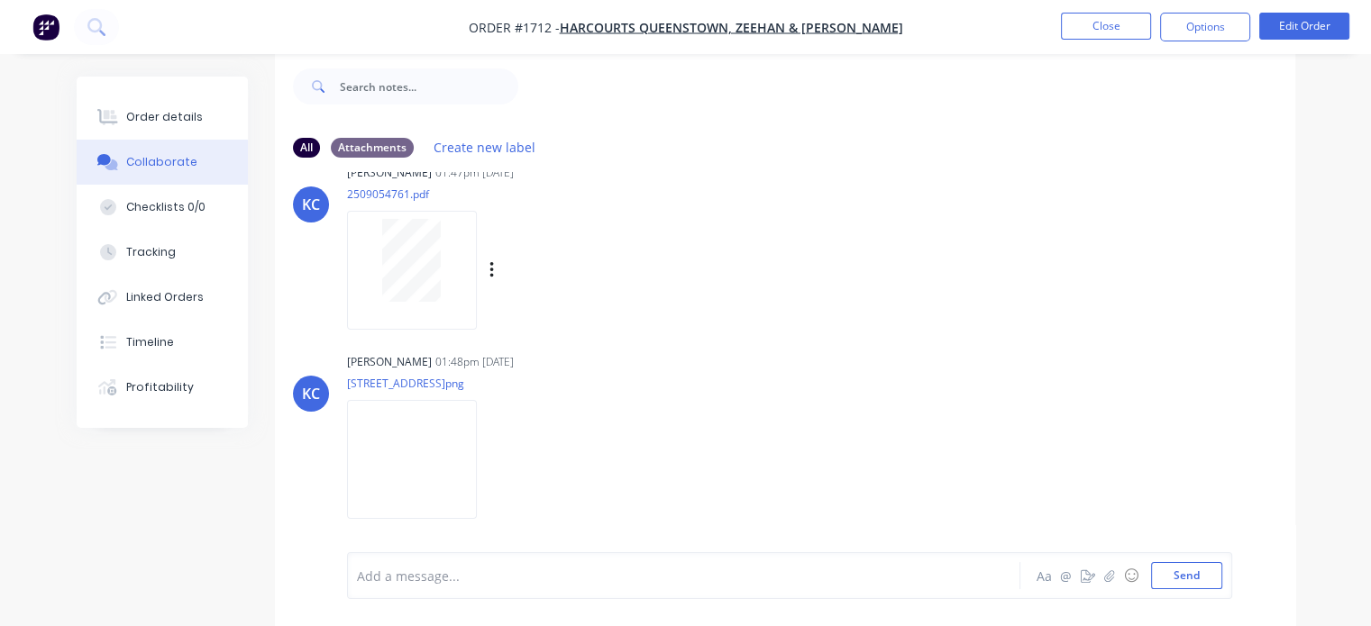
click at [466, 257] on div at bounding box center [412, 260] width 114 height 83
